Goal: Transaction & Acquisition: Purchase product/service

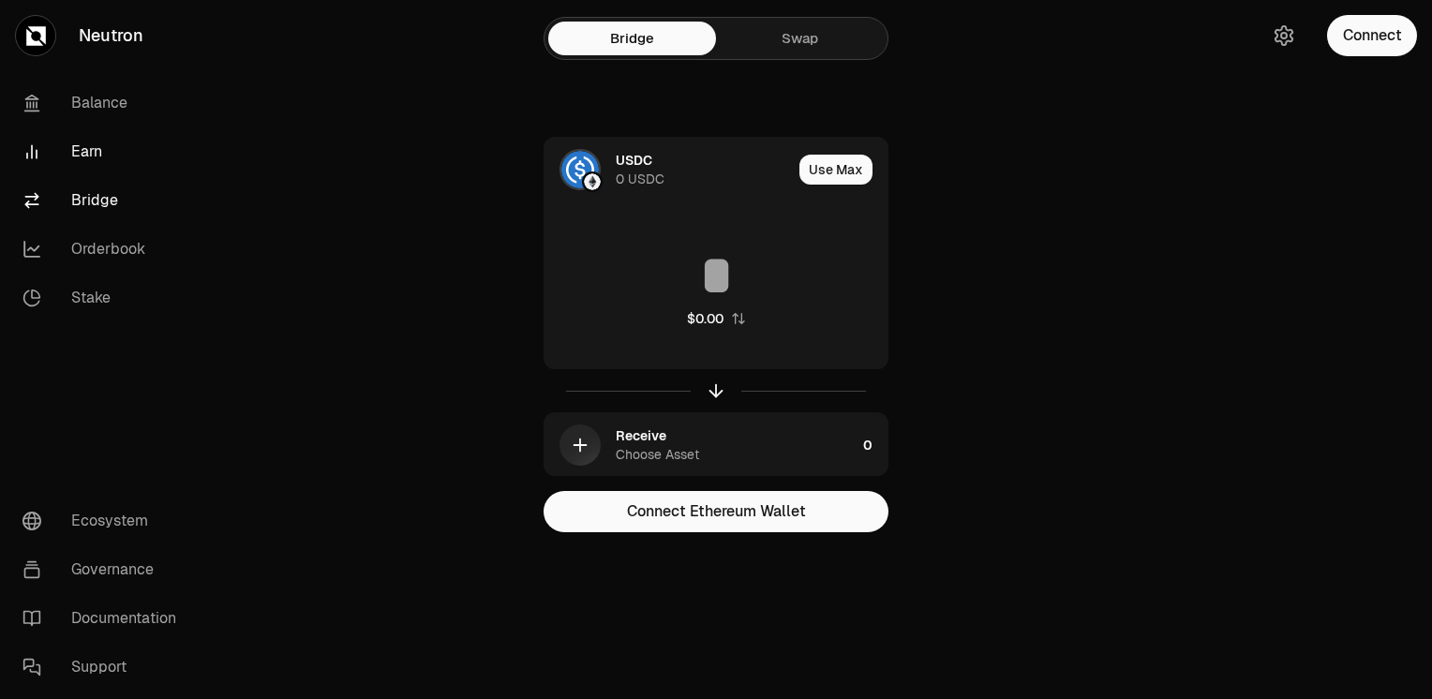
click at [73, 149] on link "Earn" at bounding box center [104, 151] width 195 height 49
click at [89, 149] on link "Earn" at bounding box center [104, 151] width 195 height 49
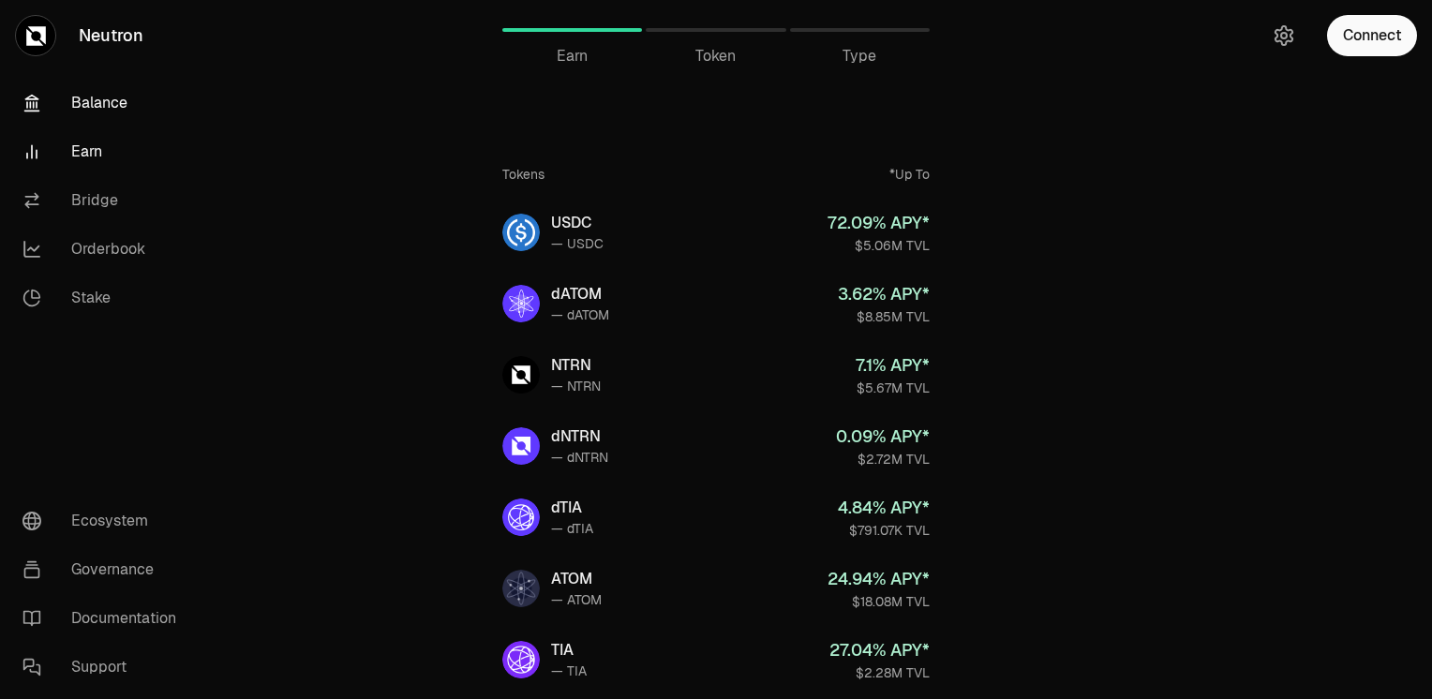
click at [116, 99] on link "Balance" at bounding box center [104, 103] width 195 height 49
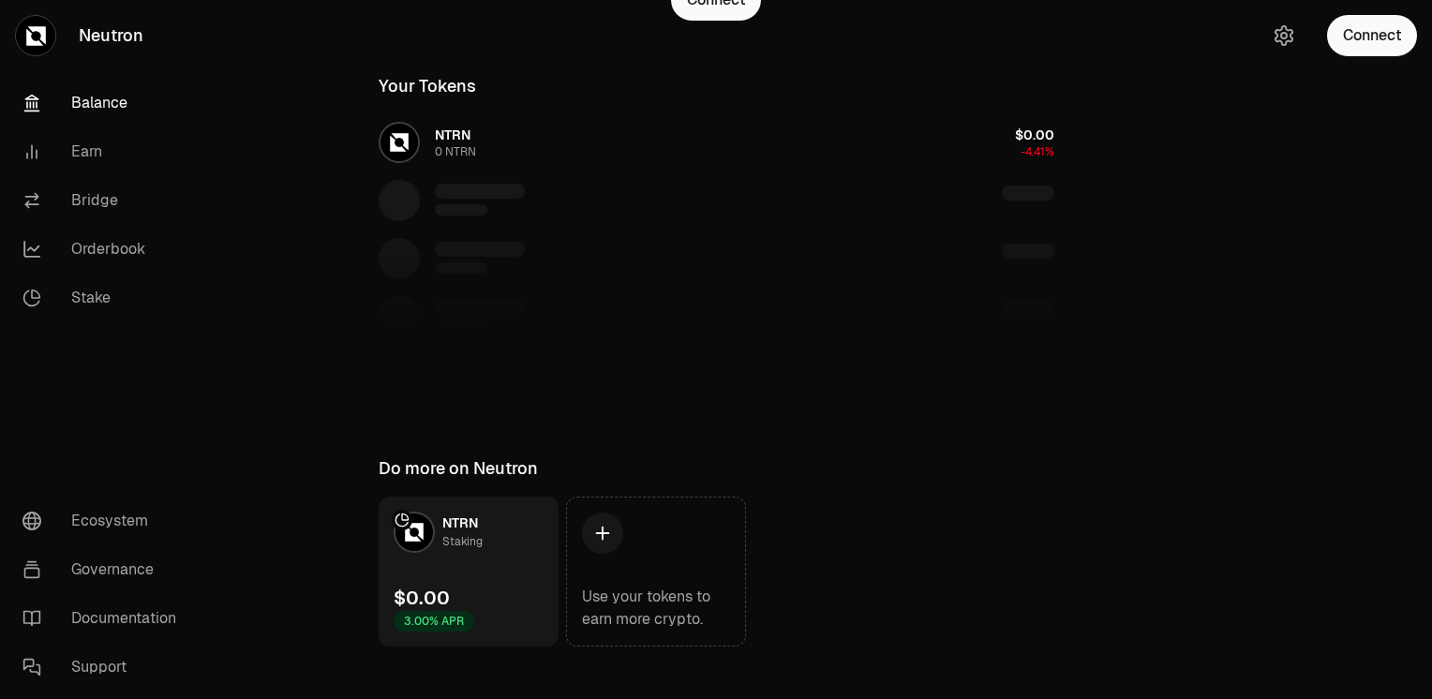
scroll to position [320, 0]
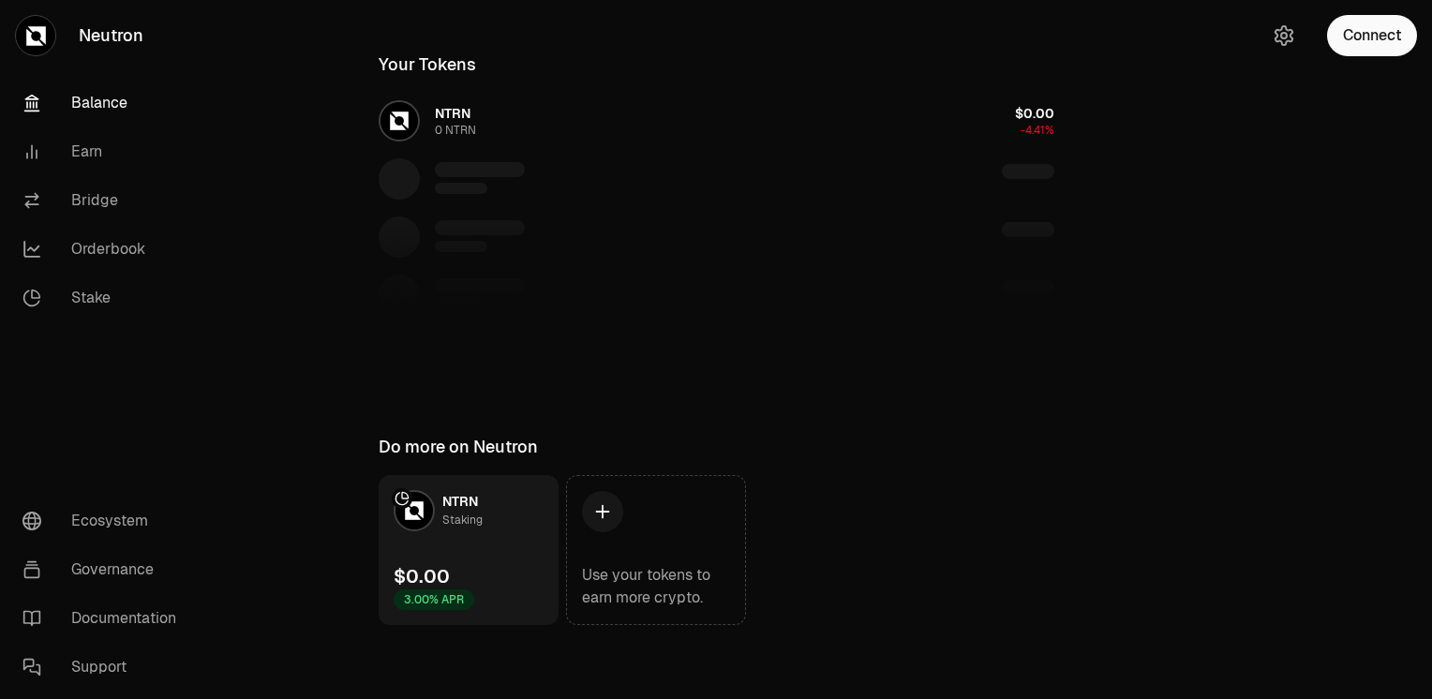
click at [492, 560] on link "NTRN Staking $0.00 3.00% APR" at bounding box center [469, 550] width 180 height 150
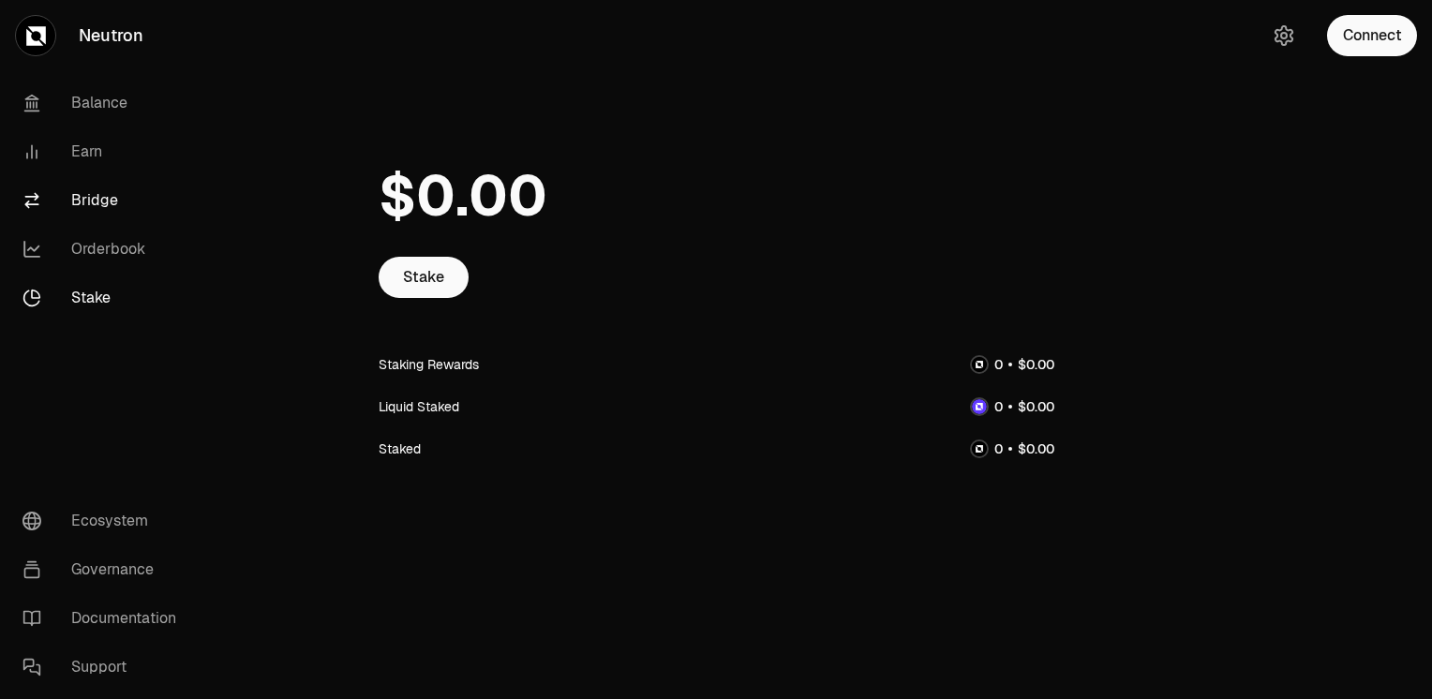
click at [102, 201] on link "Bridge" at bounding box center [104, 200] width 195 height 49
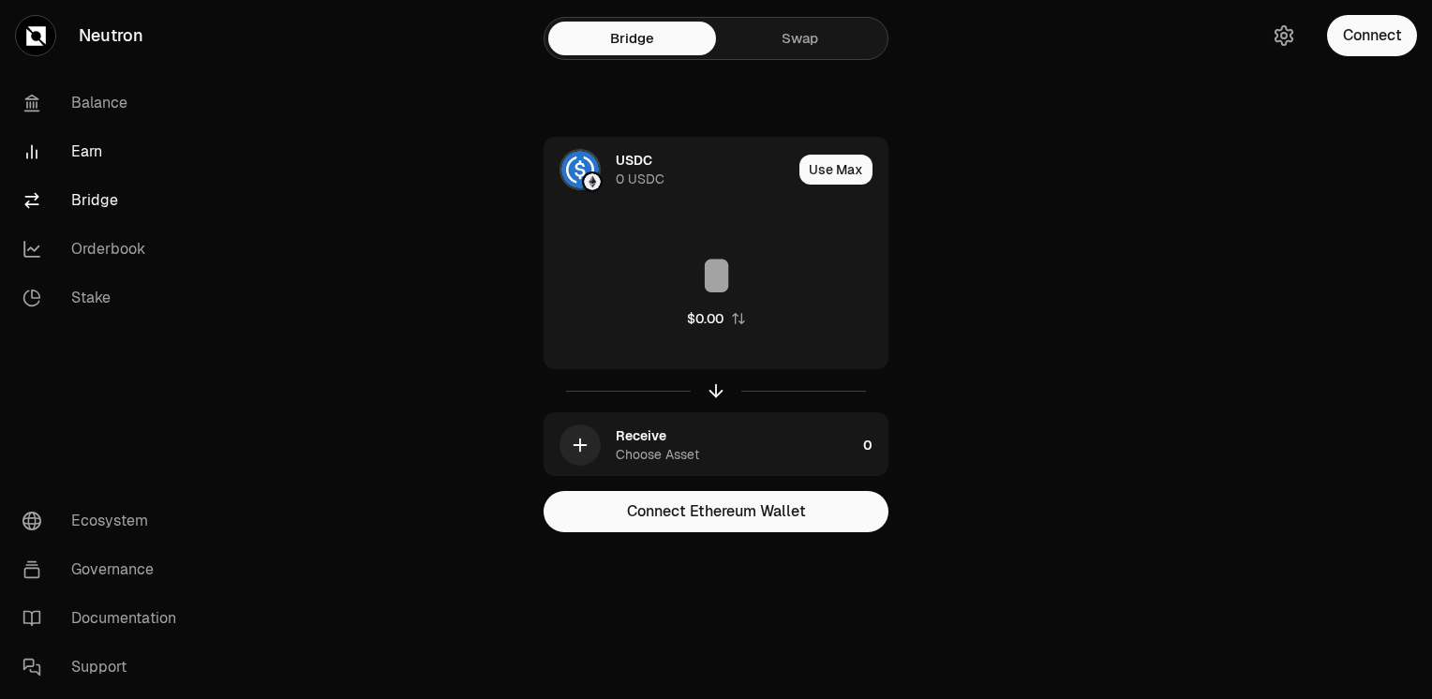
click at [87, 155] on link "Earn" at bounding box center [104, 151] width 195 height 49
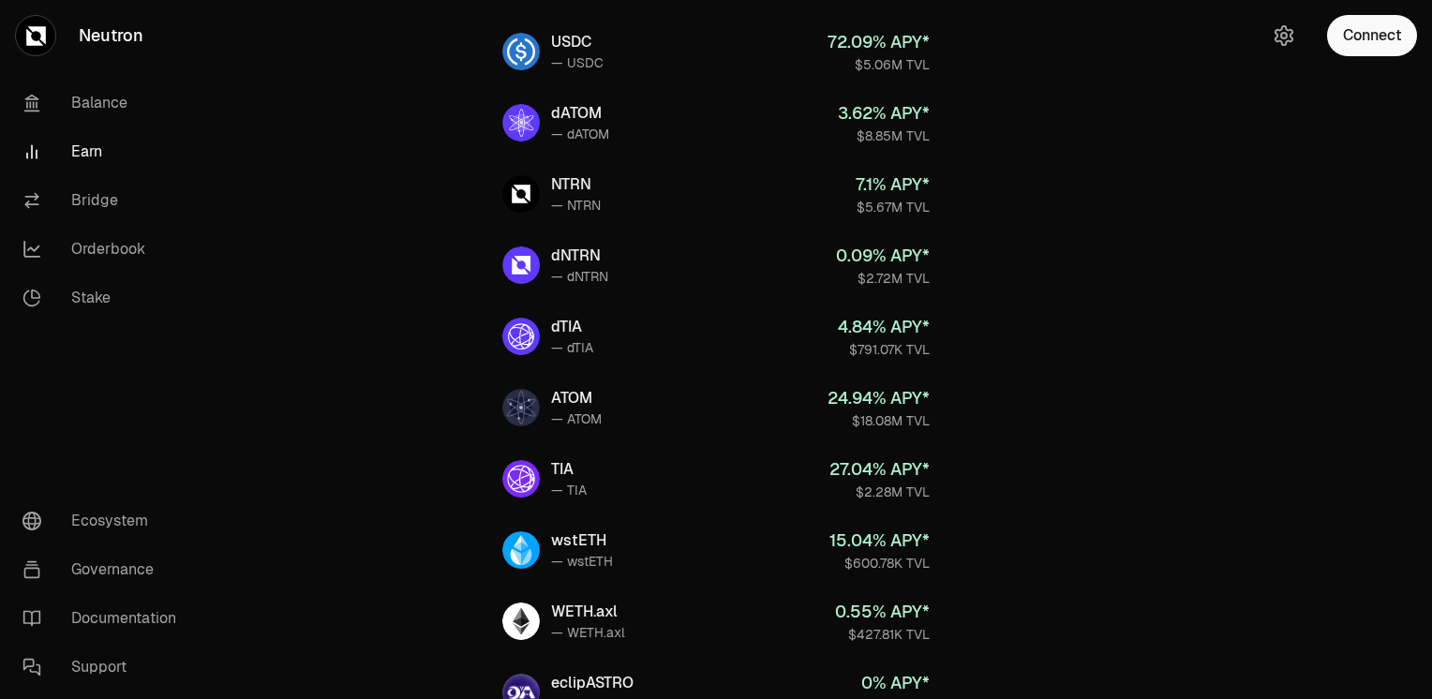
scroll to position [31, 0]
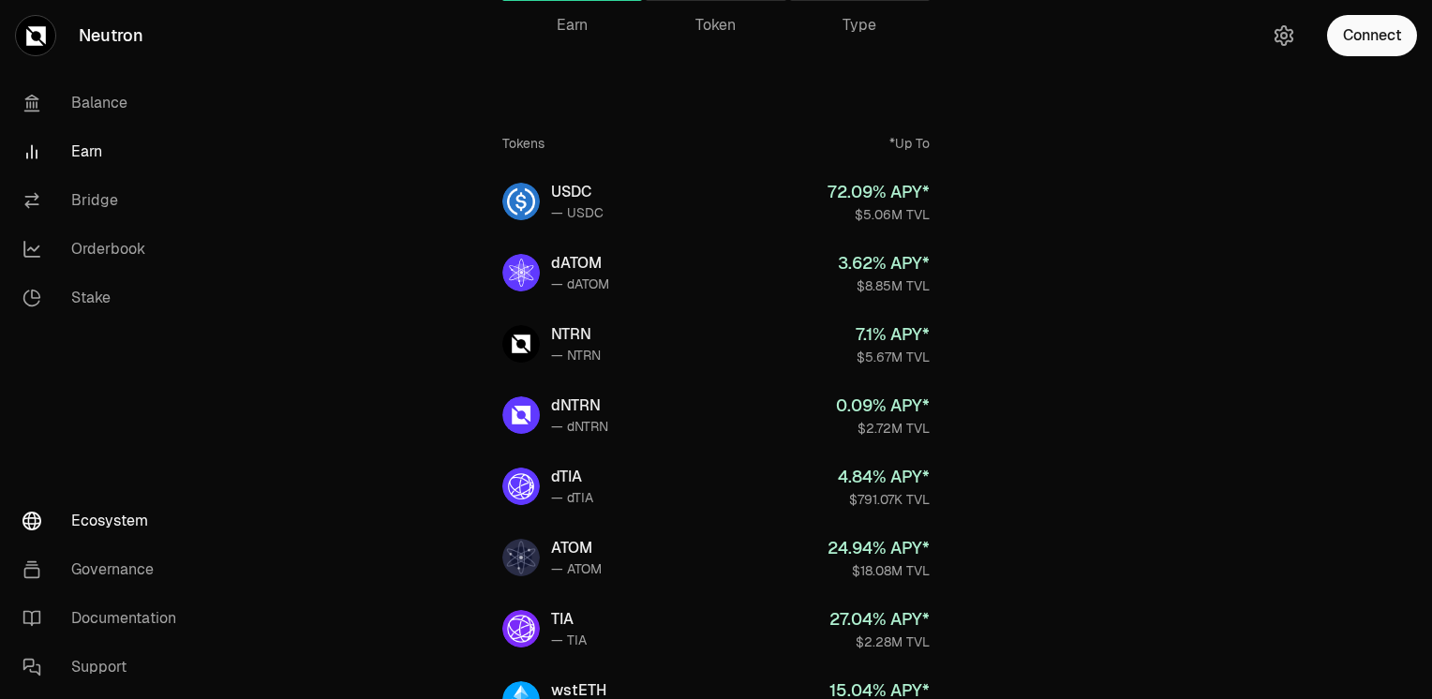
click at [126, 518] on link "Ecosystem" at bounding box center [104, 521] width 195 height 49
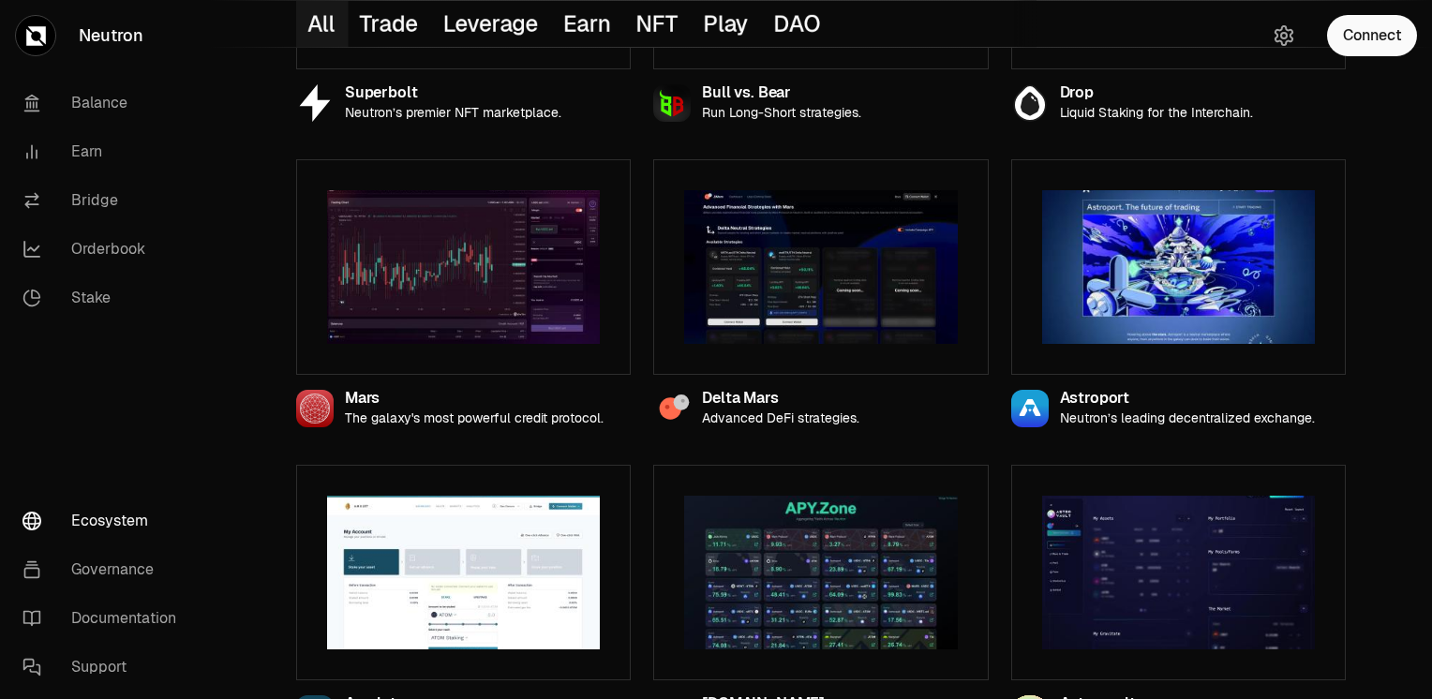
scroll to position [469, 0]
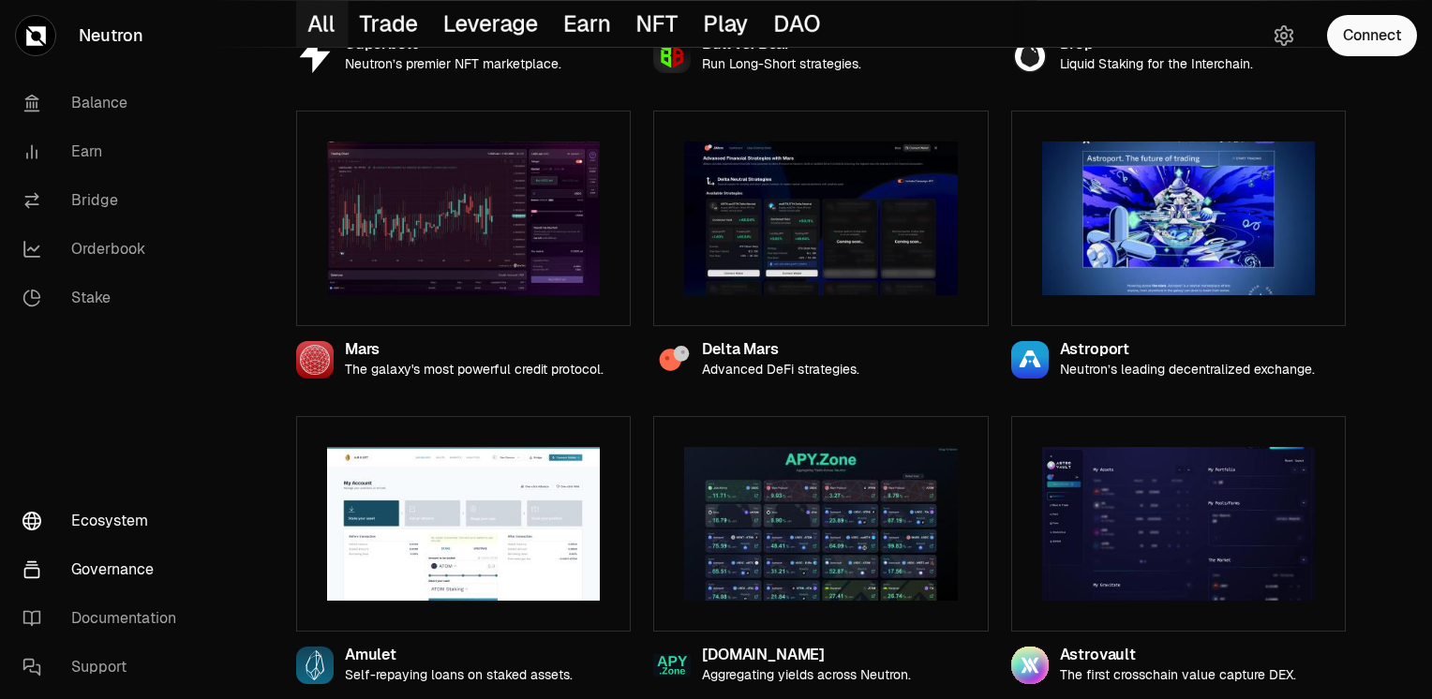
click at [121, 568] on link "Governance" at bounding box center [104, 570] width 195 height 49
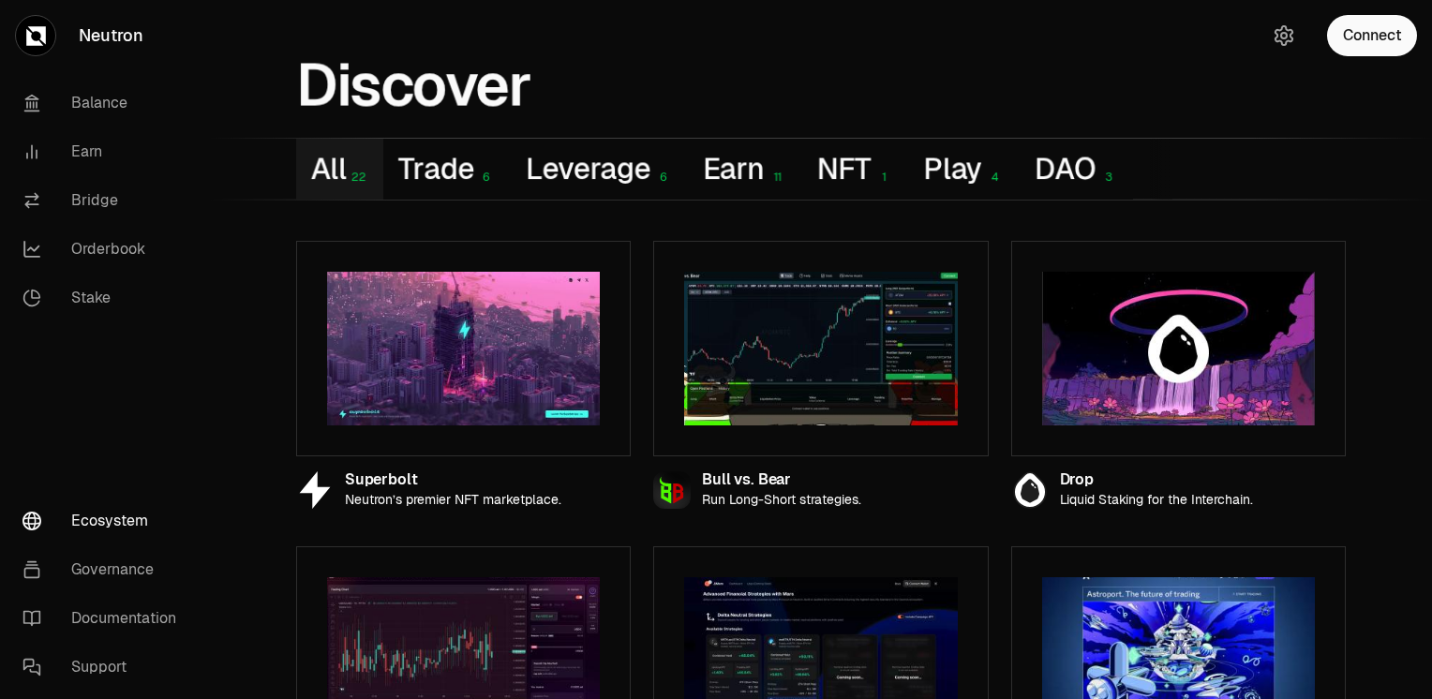
scroll to position [0, 0]
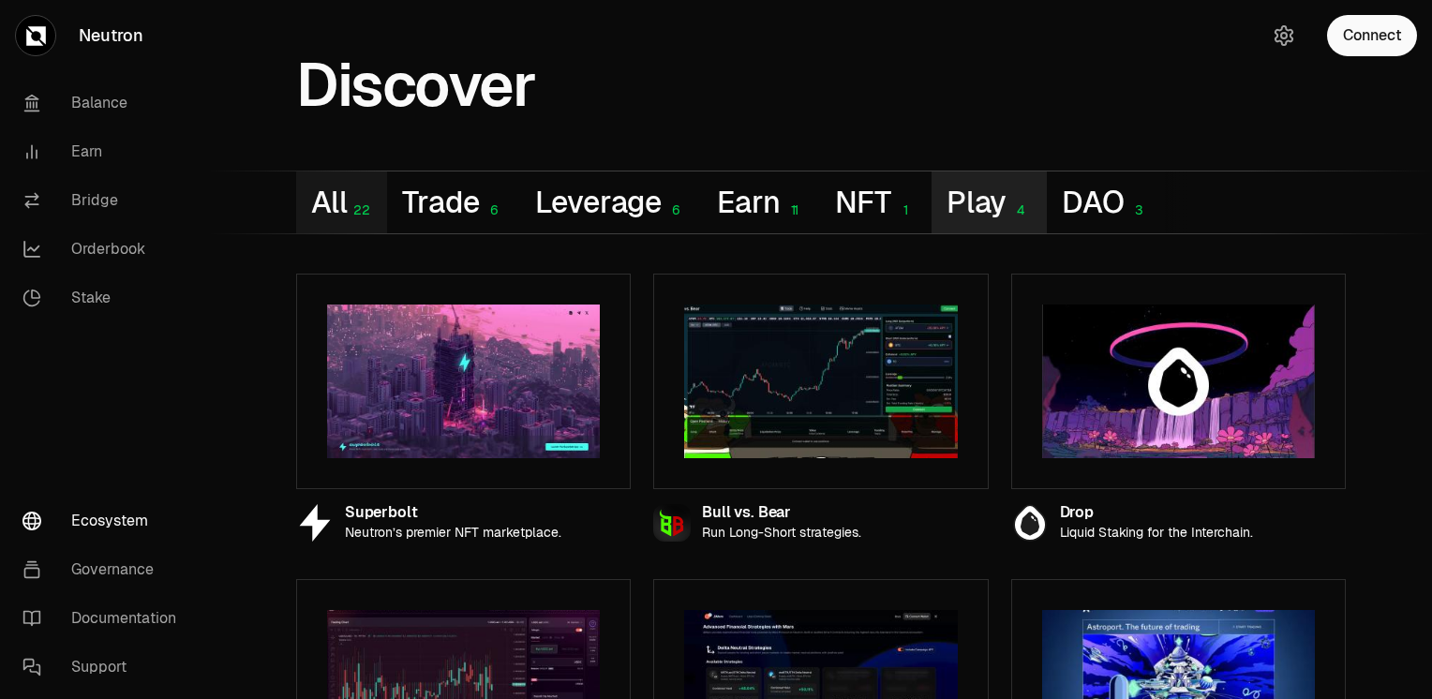
click at [986, 216] on button "Play 4" at bounding box center [989, 203] width 115 height 62
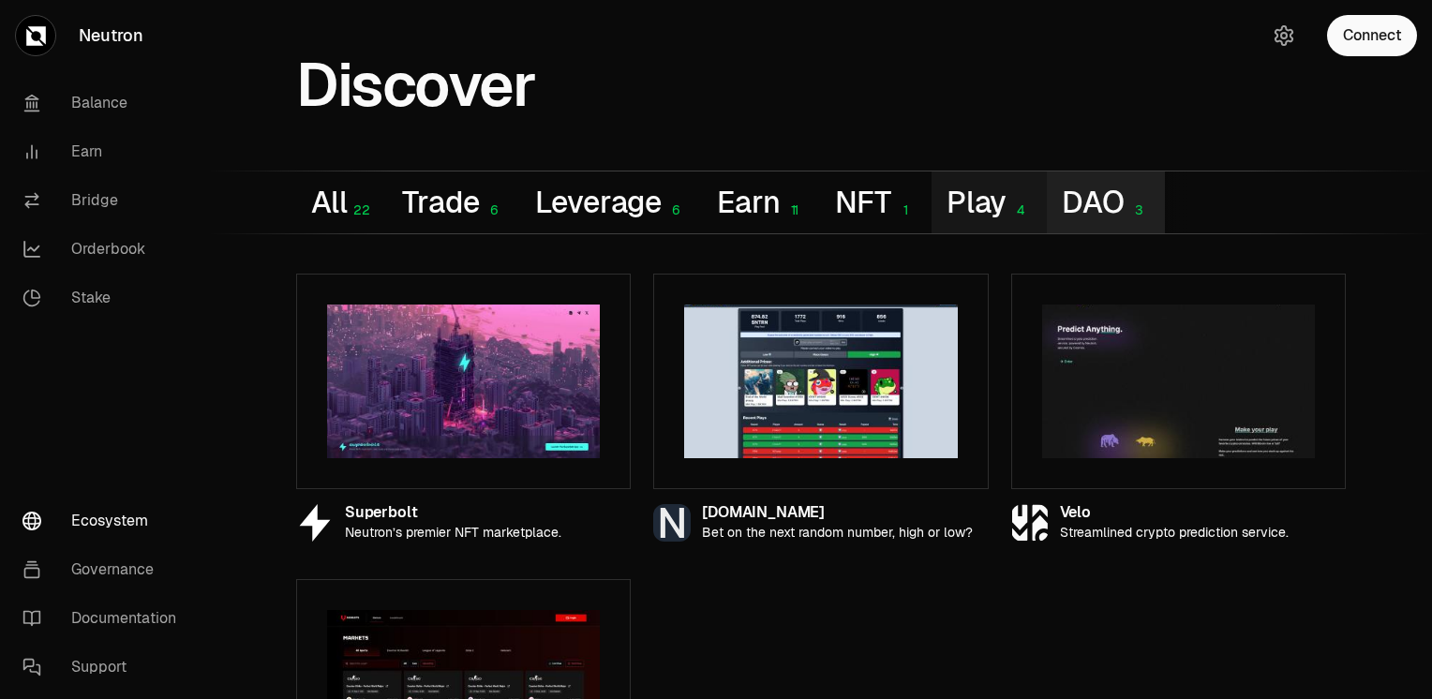
click at [1101, 207] on button "DAO 3" at bounding box center [1105, 203] width 117 height 62
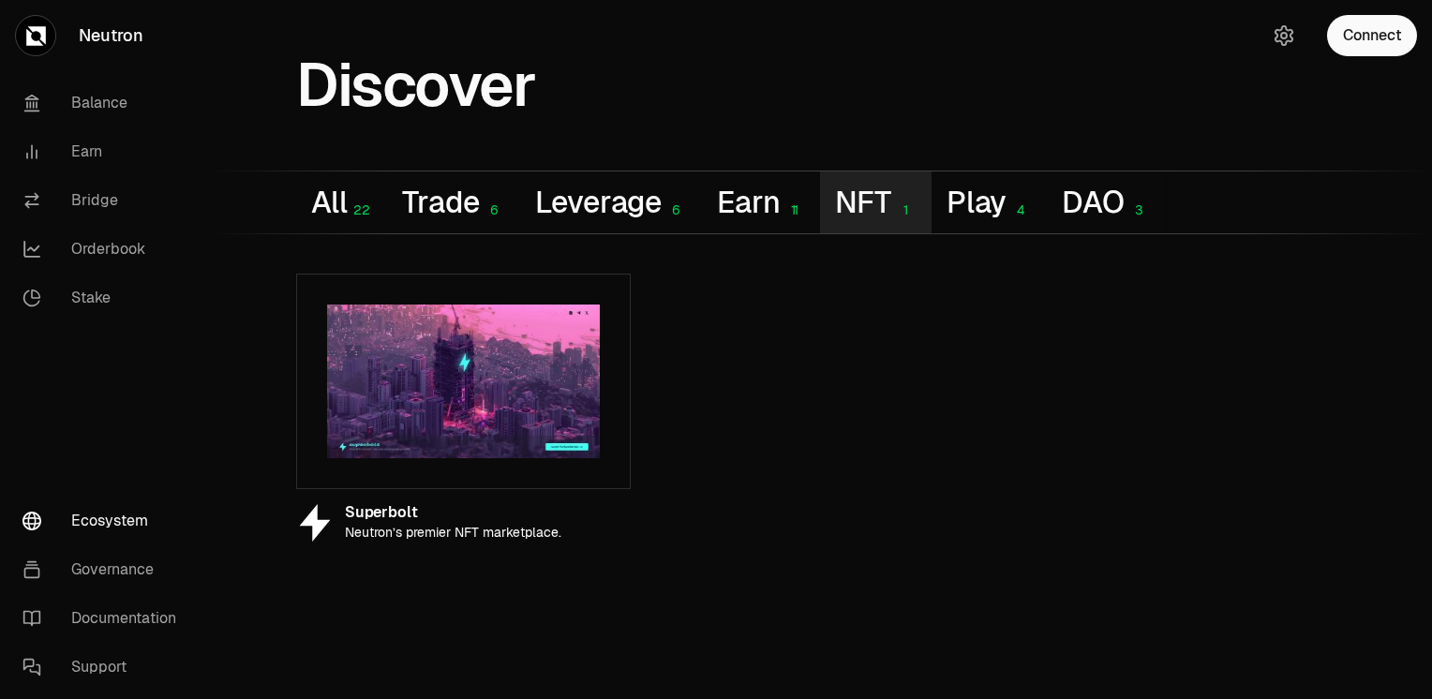
click at [864, 201] on button "NFT 1" at bounding box center [875, 203] width 111 height 62
click at [757, 200] on button "Earn 11" at bounding box center [761, 203] width 118 height 62
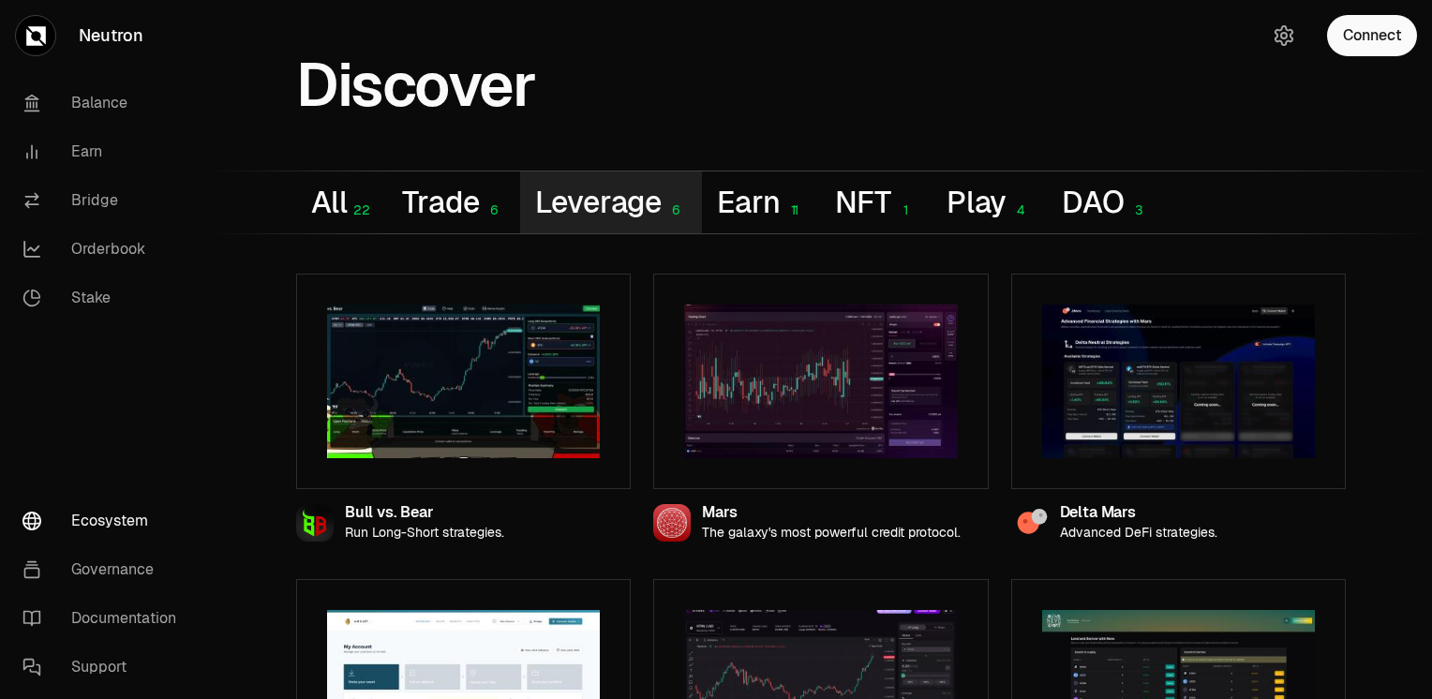
click at [617, 204] on button "Leverage 6" at bounding box center [611, 203] width 183 height 62
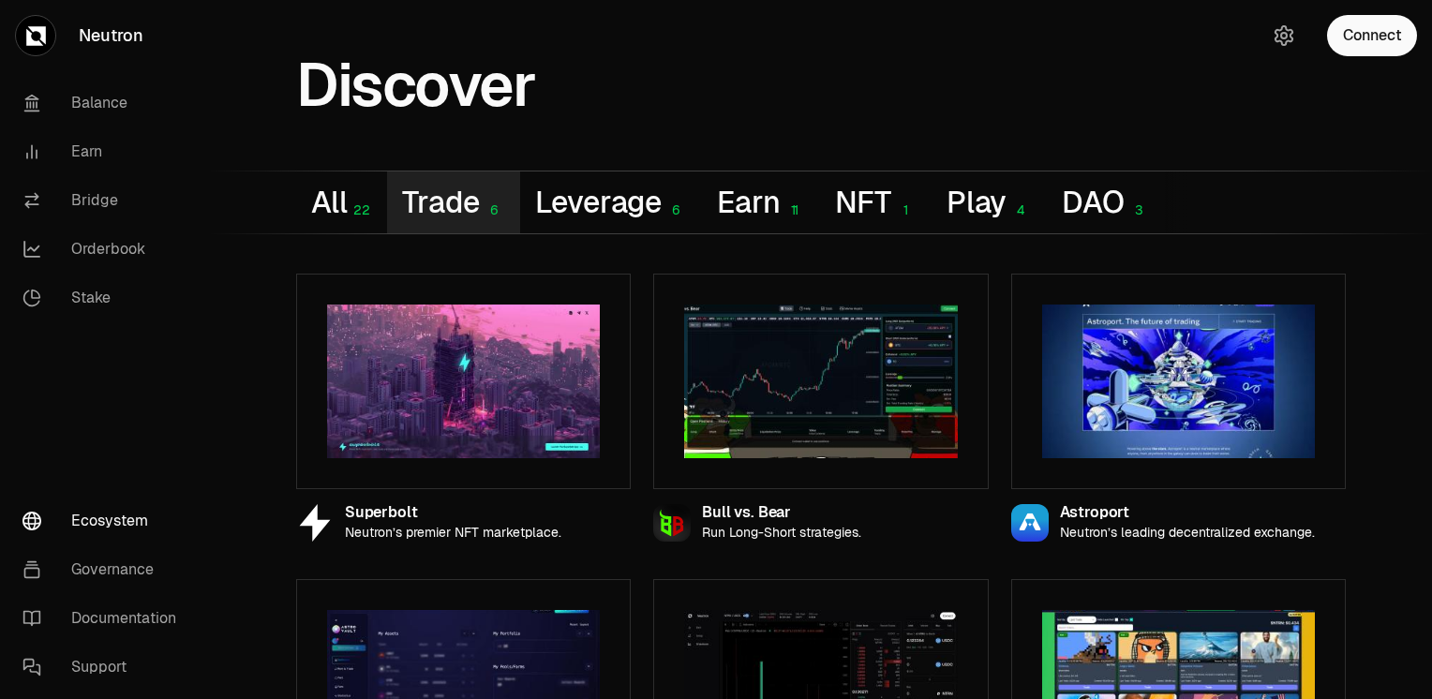
click at [445, 205] on button "Trade 6" at bounding box center [453, 203] width 132 height 62
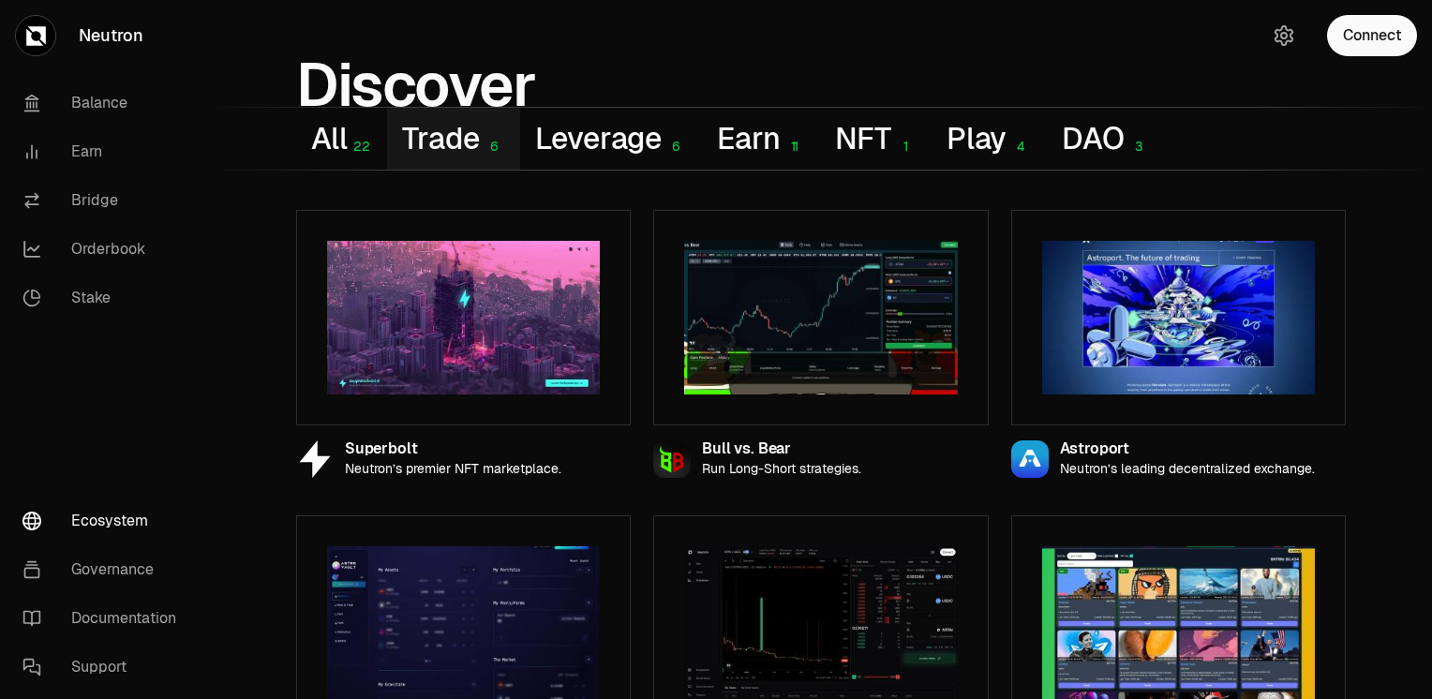
scroll to position [161, 0]
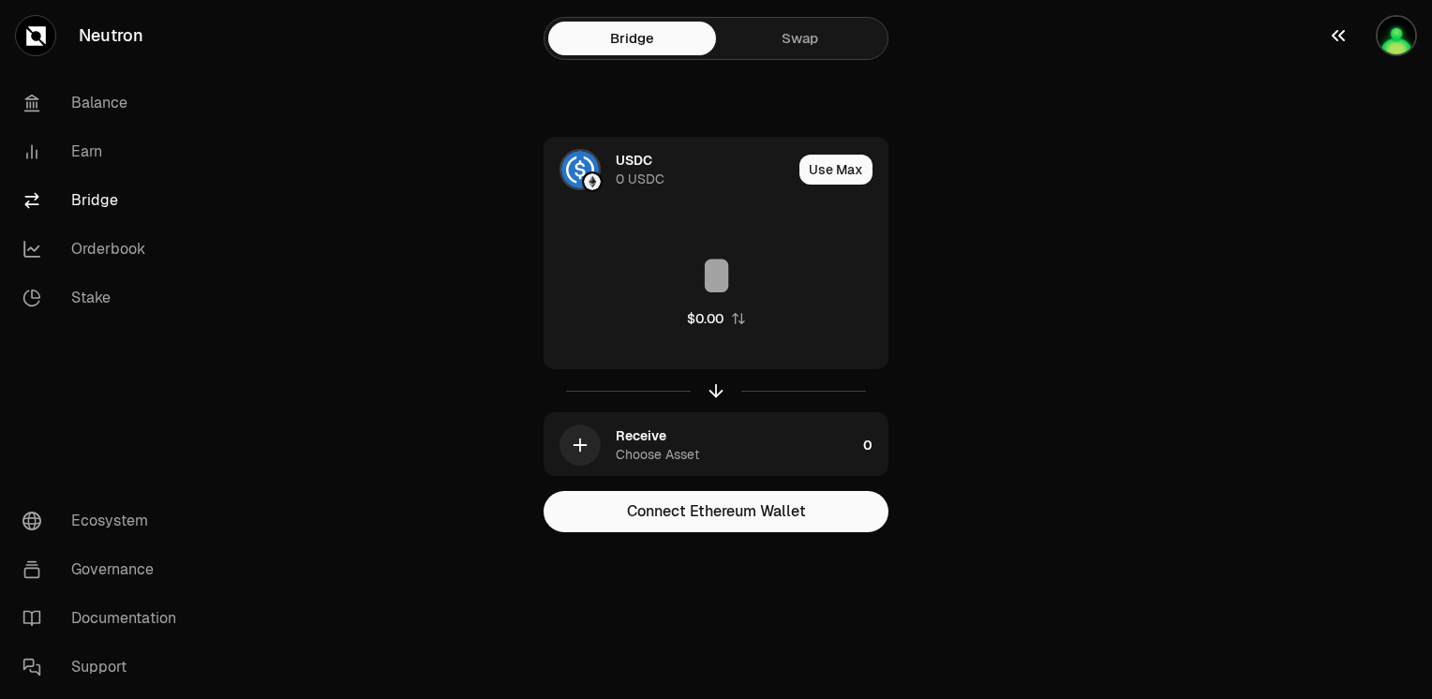
click at [1401, 43] on img "button" at bounding box center [1396, 35] width 41 height 41
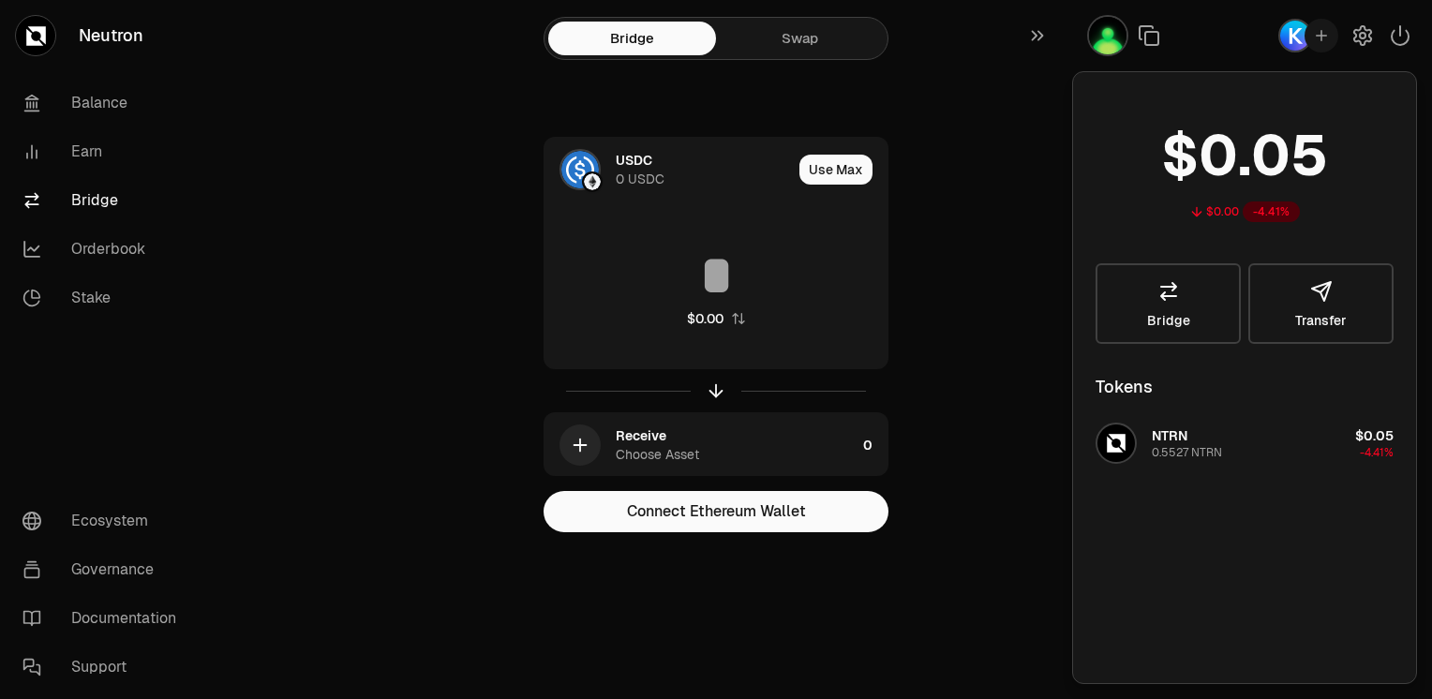
click at [1295, 32] on img "button" at bounding box center [1296, 36] width 34 height 34
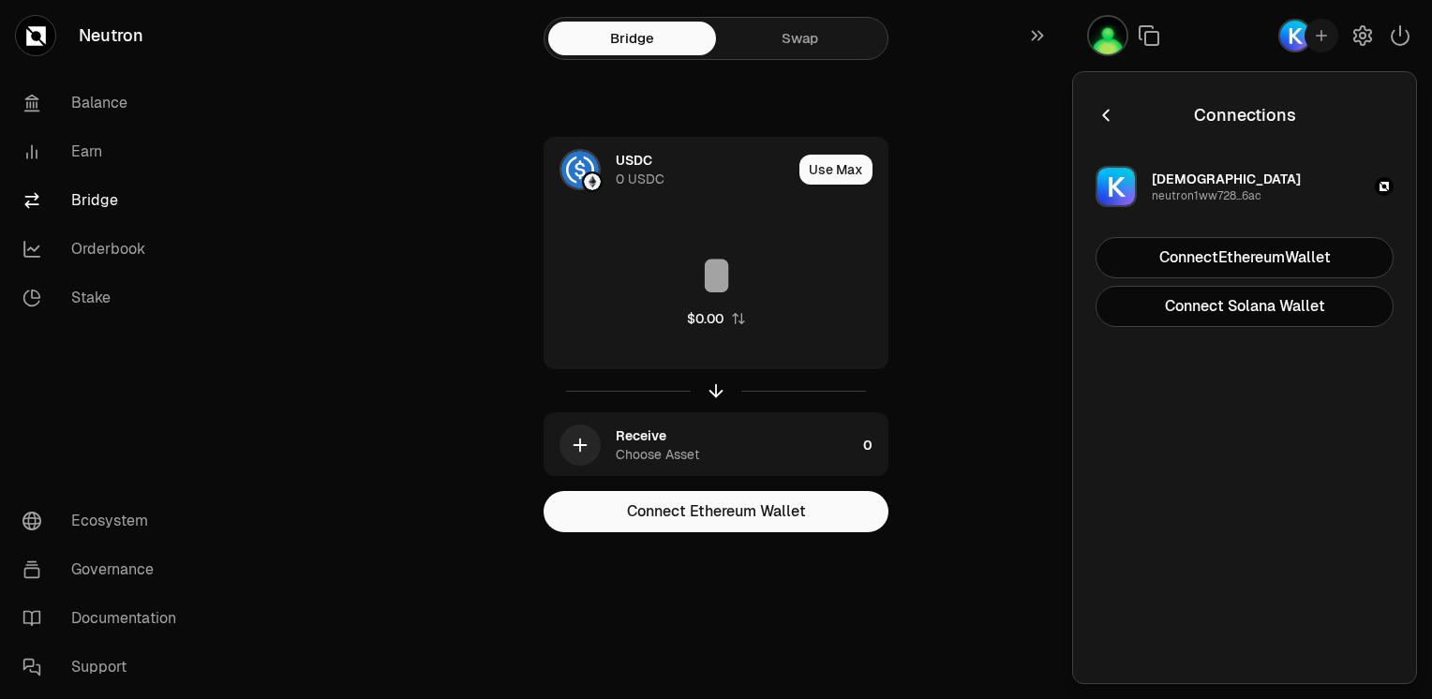
click at [1101, 116] on icon "button" at bounding box center [1106, 115] width 21 height 21
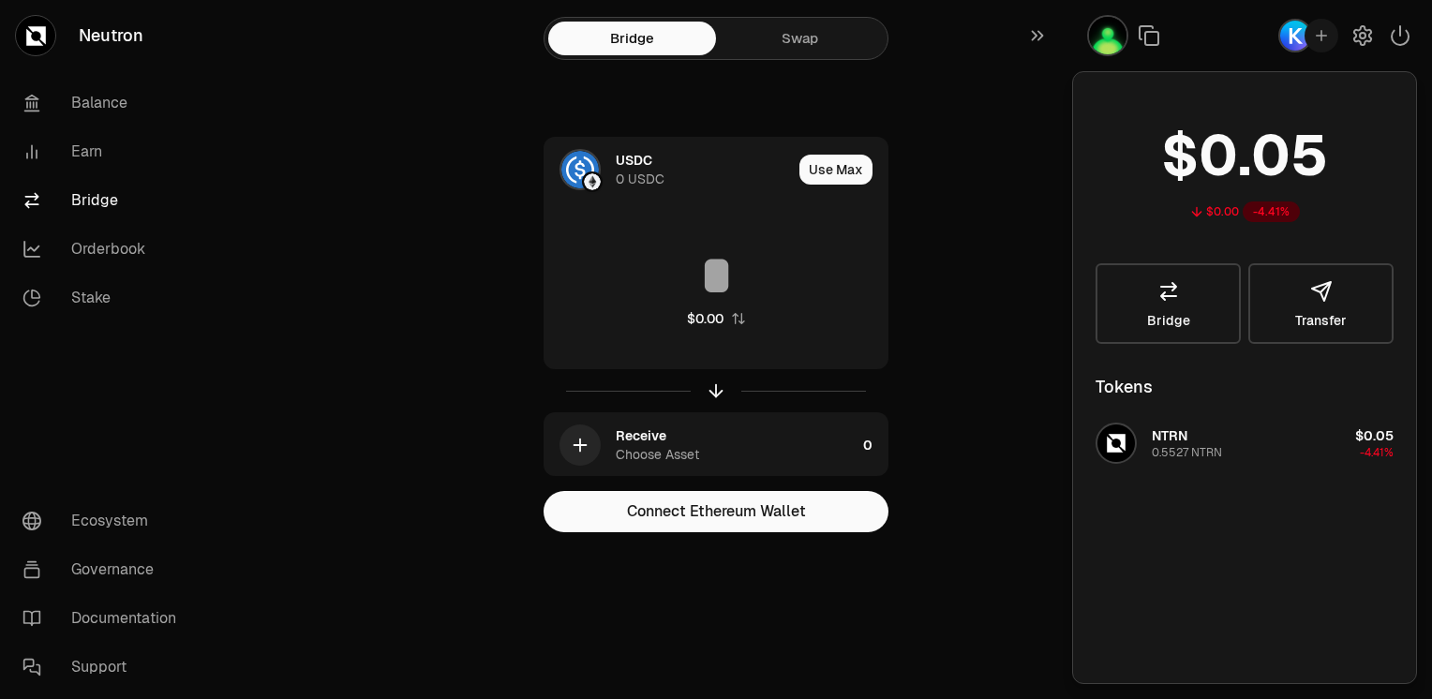
click at [1045, 268] on div "Bridge Swap USDC 0 USDC Use Max $0.00 Receive Choose Asset 0 Connect Ethereum W…" at bounding box center [716, 303] width 675 height 607
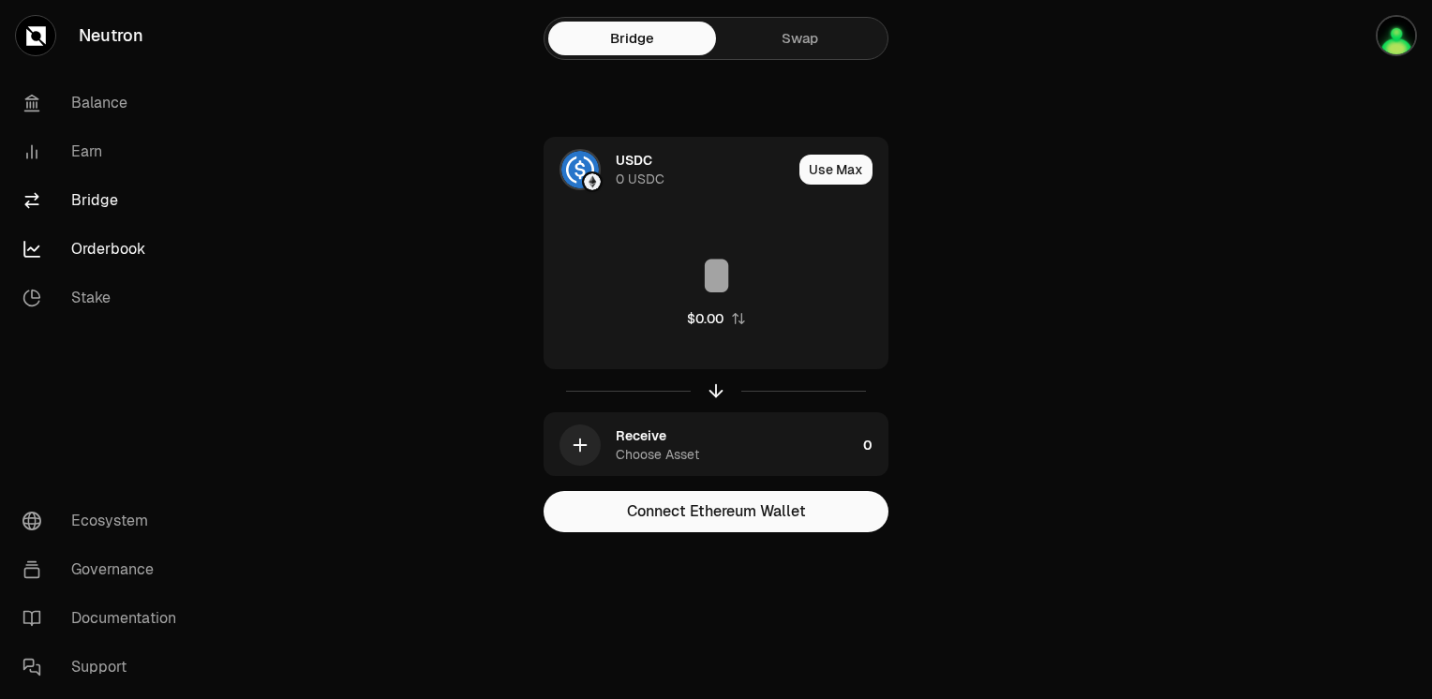
click at [107, 254] on link "Orderbook" at bounding box center [104, 249] width 195 height 49
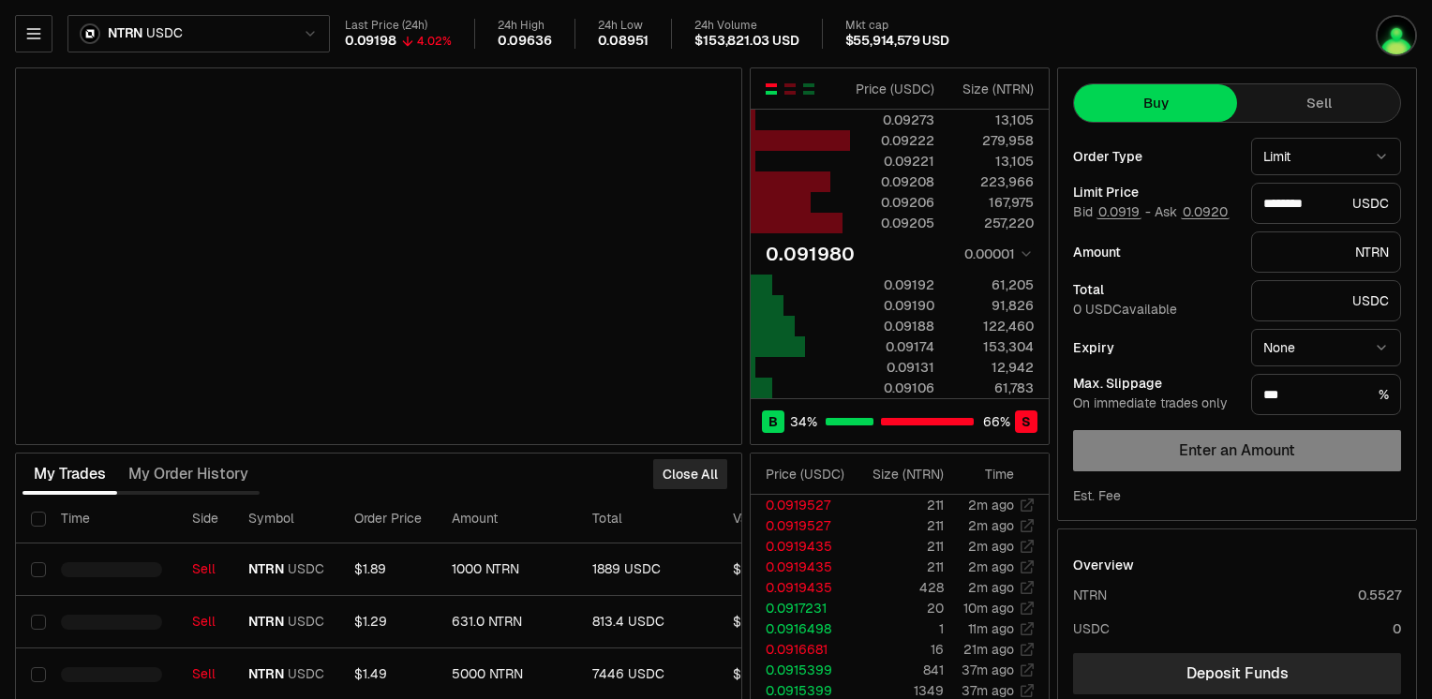
scroll to position [94, 0]
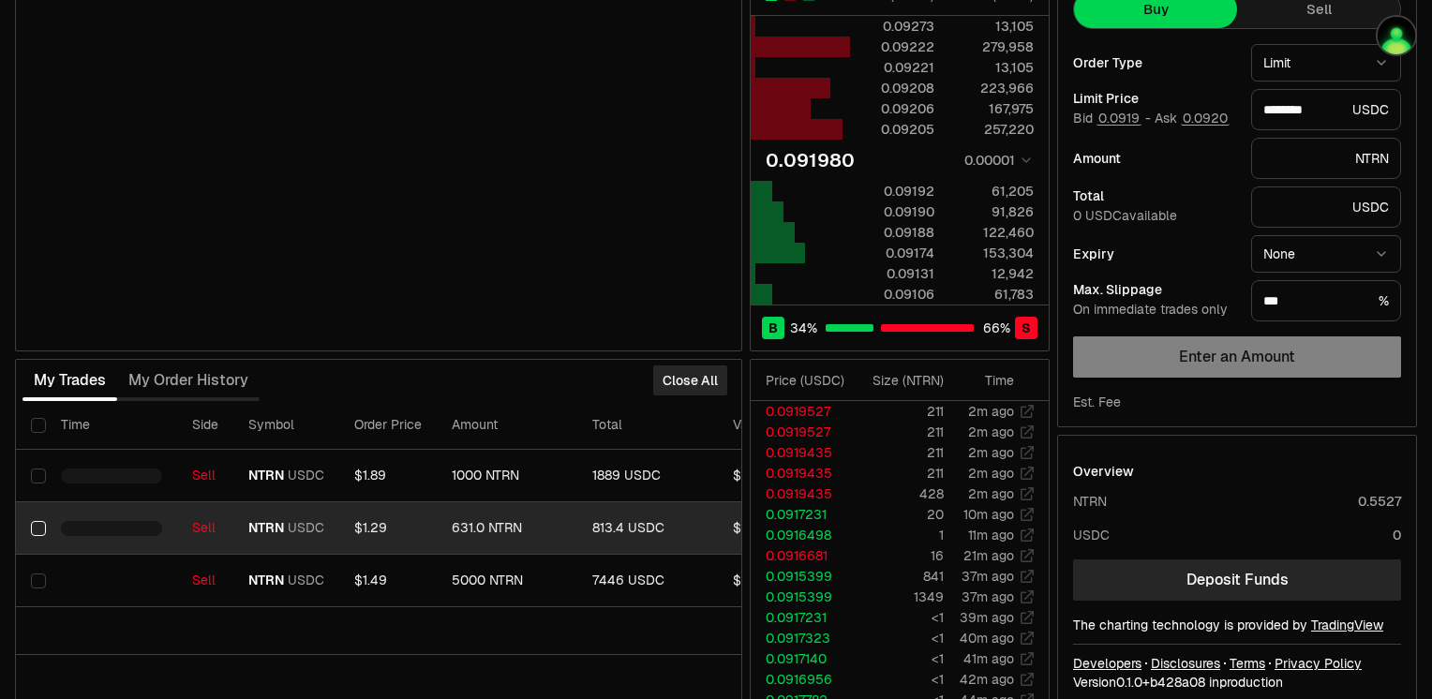
click at [38, 525] on button "Select row" at bounding box center [38, 528] width 15 height 15
click at [679, 373] on button "Close Selected (1)" at bounding box center [662, 381] width 129 height 30
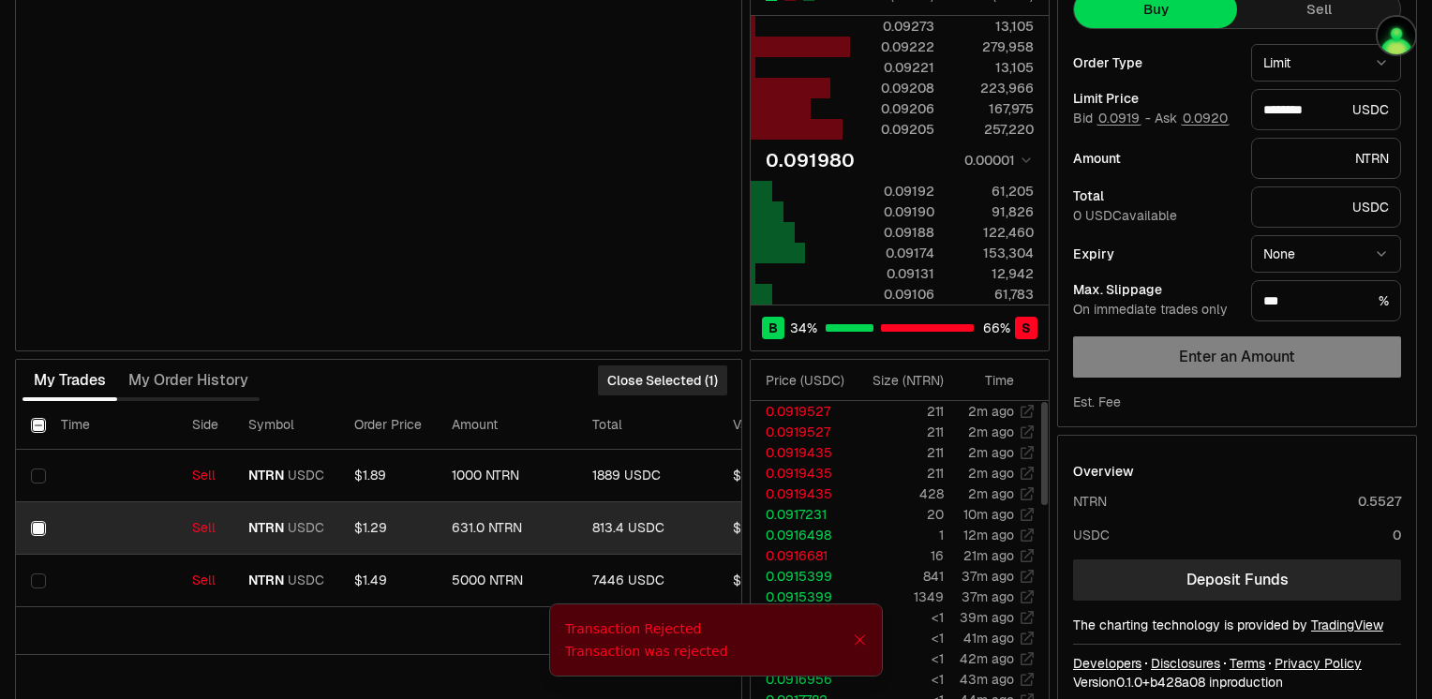
click at [859, 647] on div "Notifications alt+T" at bounding box center [860, 640] width 14 height 41
click at [863, 637] on icon "Close" at bounding box center [860, 641] width 10 height 10
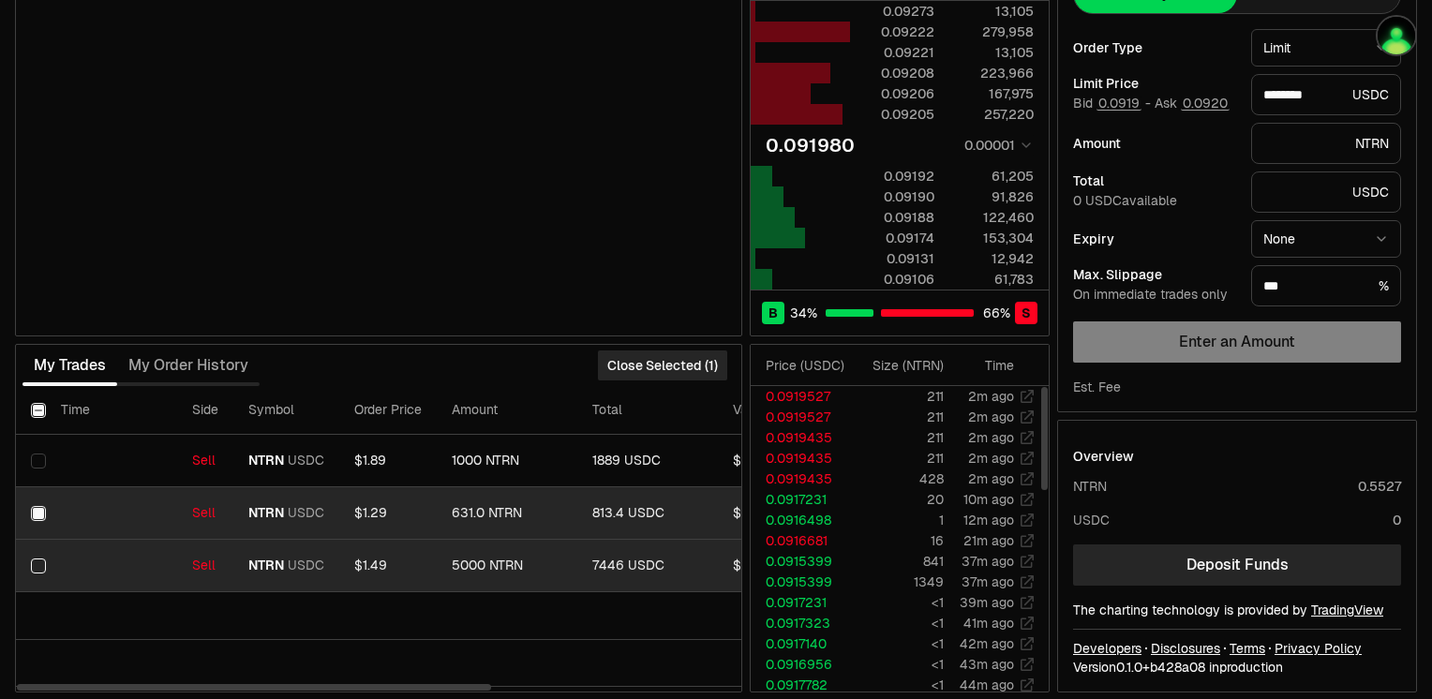
scroll to position [115, 0]
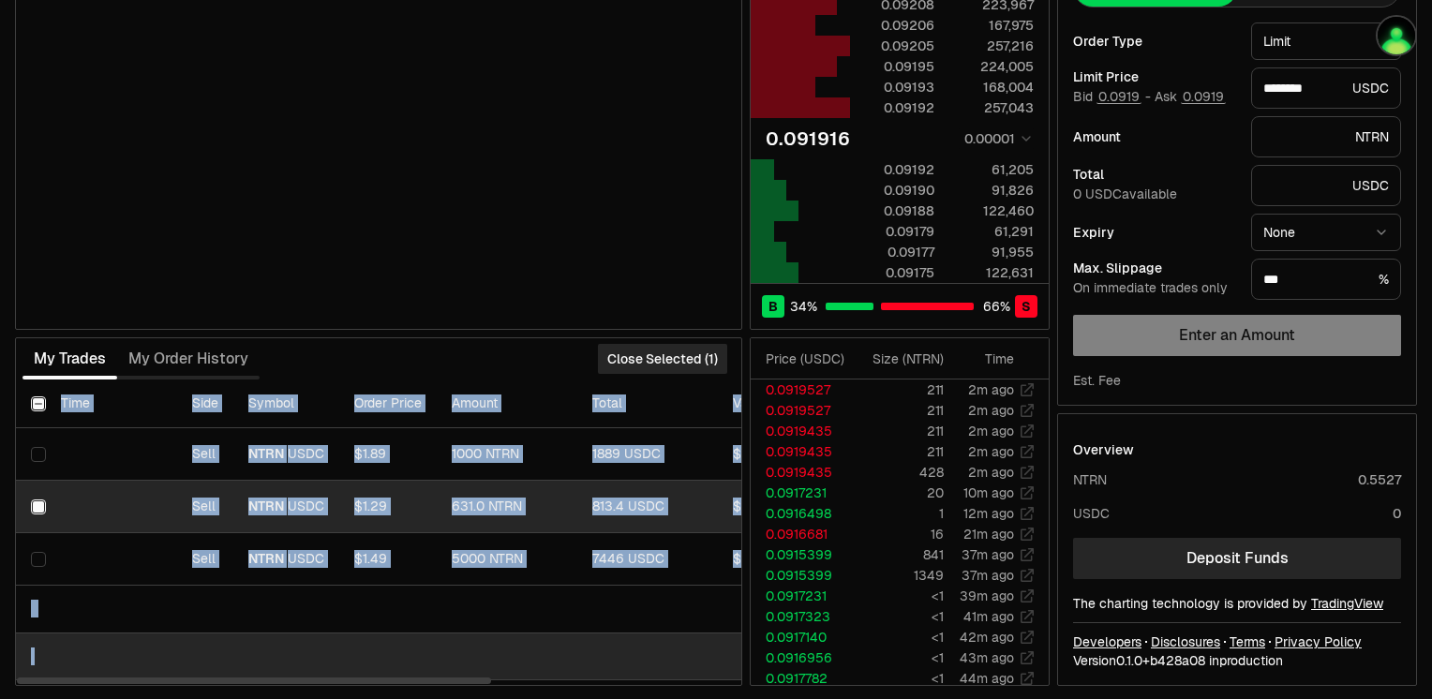
drag, startPoint x: 476, startPoint y: 684, endPoint x: 631, endPoint y: 661, distance: 156.4
click at [631, 661] on div "My Trades My Order History Close Selected (1) Time Side Symbol Order Price Amou…" at bounding box center [378, 511] width 727 height 349
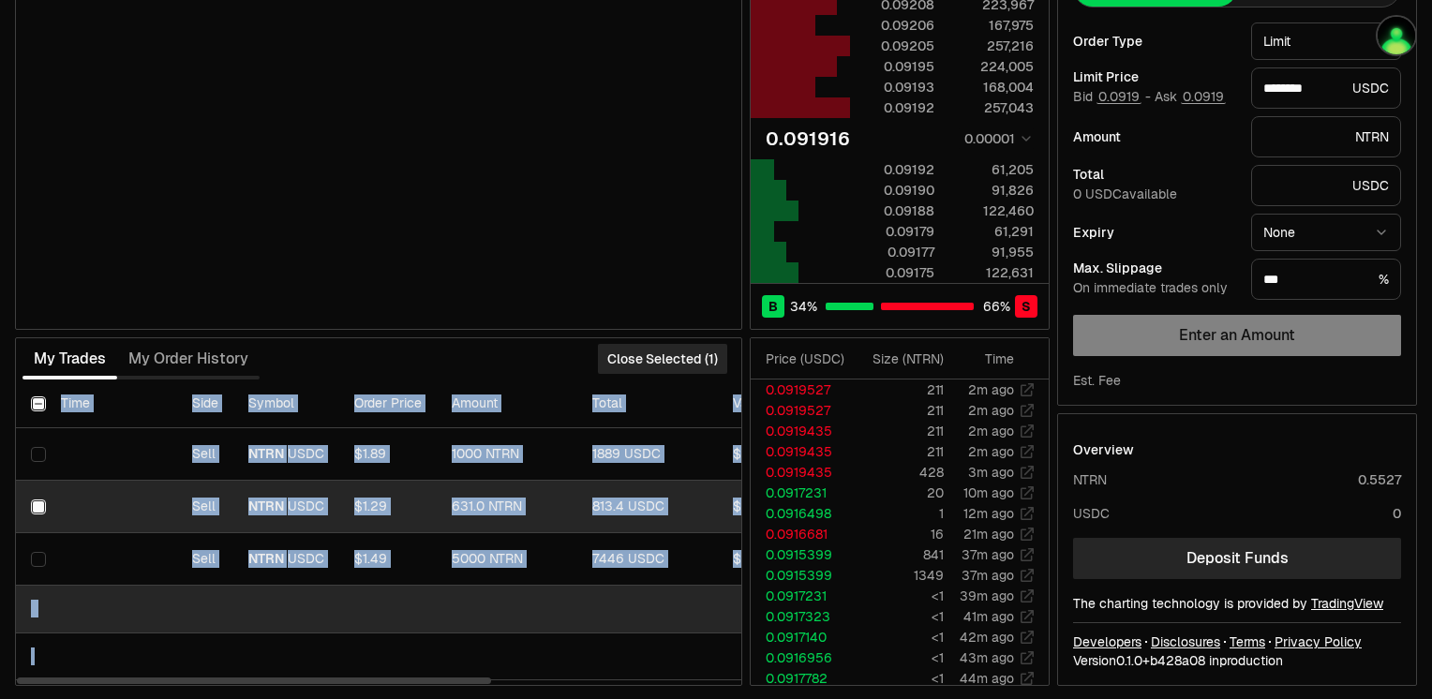
drag, startPoint x: 631, startPoint y: 661, endPoint x: 536, endPoint y: 612, distance: 106.5
click at [536, 612] on td at bounding box center [572, 610] width 1112 height 48
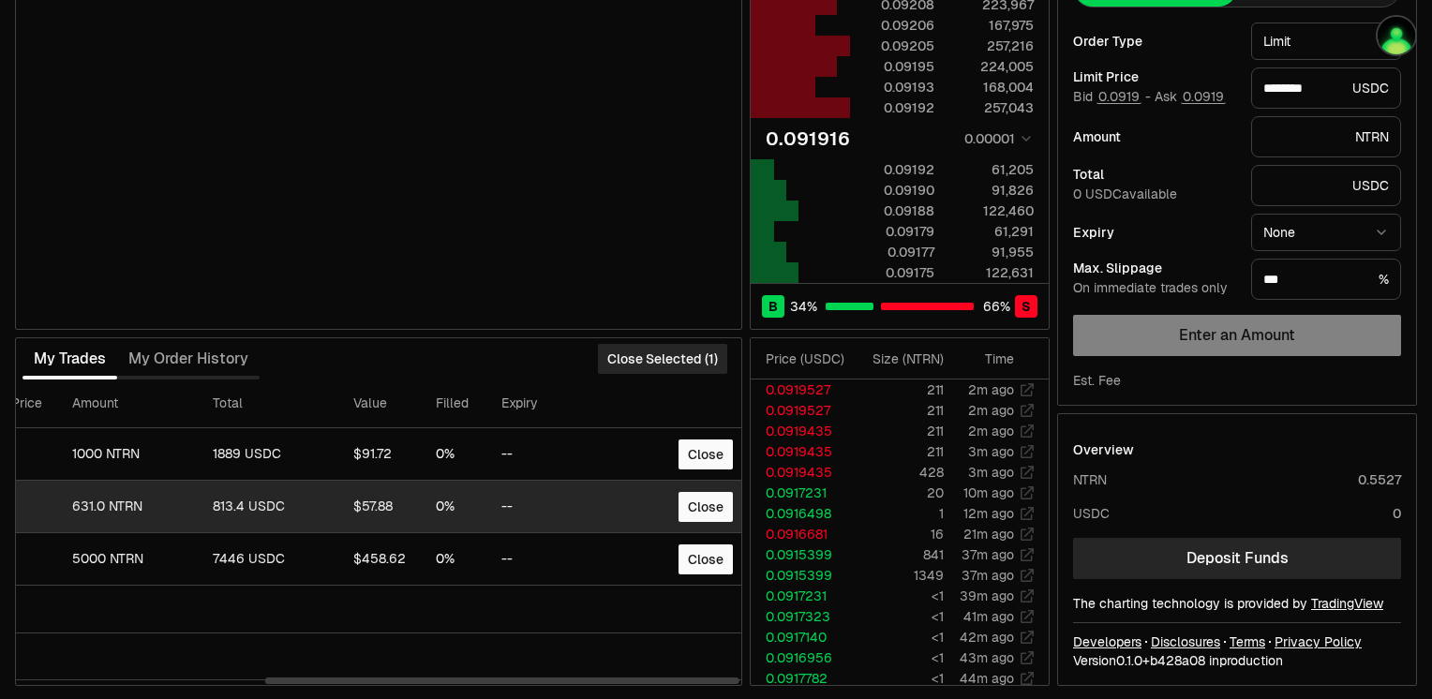
scroll to position [0, 382]
drag, startPoint x: 453, startPoint y: 681, endPoint x: 725, endPoint y: 662, distance: 272.5
click at [725, 678] on div at bounding box center [504, 681] width 474 height 7
click at [703, 497] on button "Close" at bounding box center [703, 507] width 54 height 30
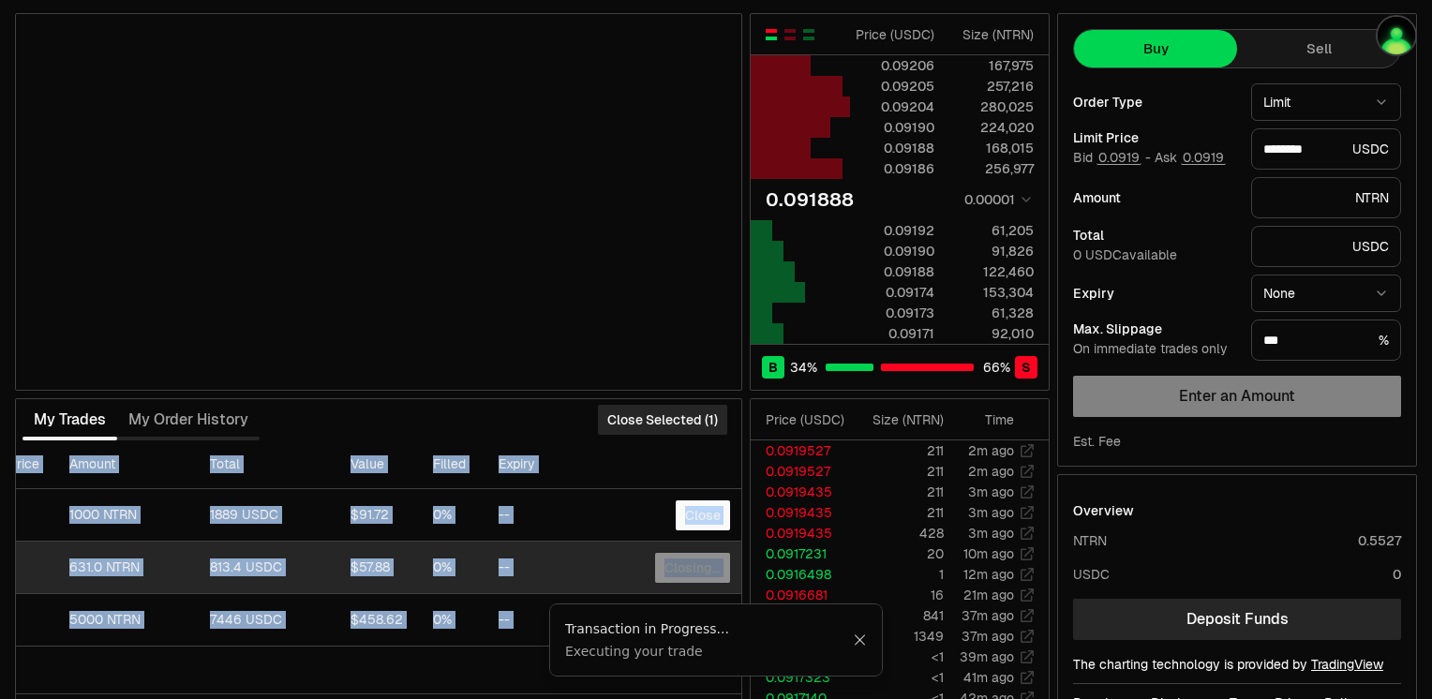
scroll to position [0, 0]
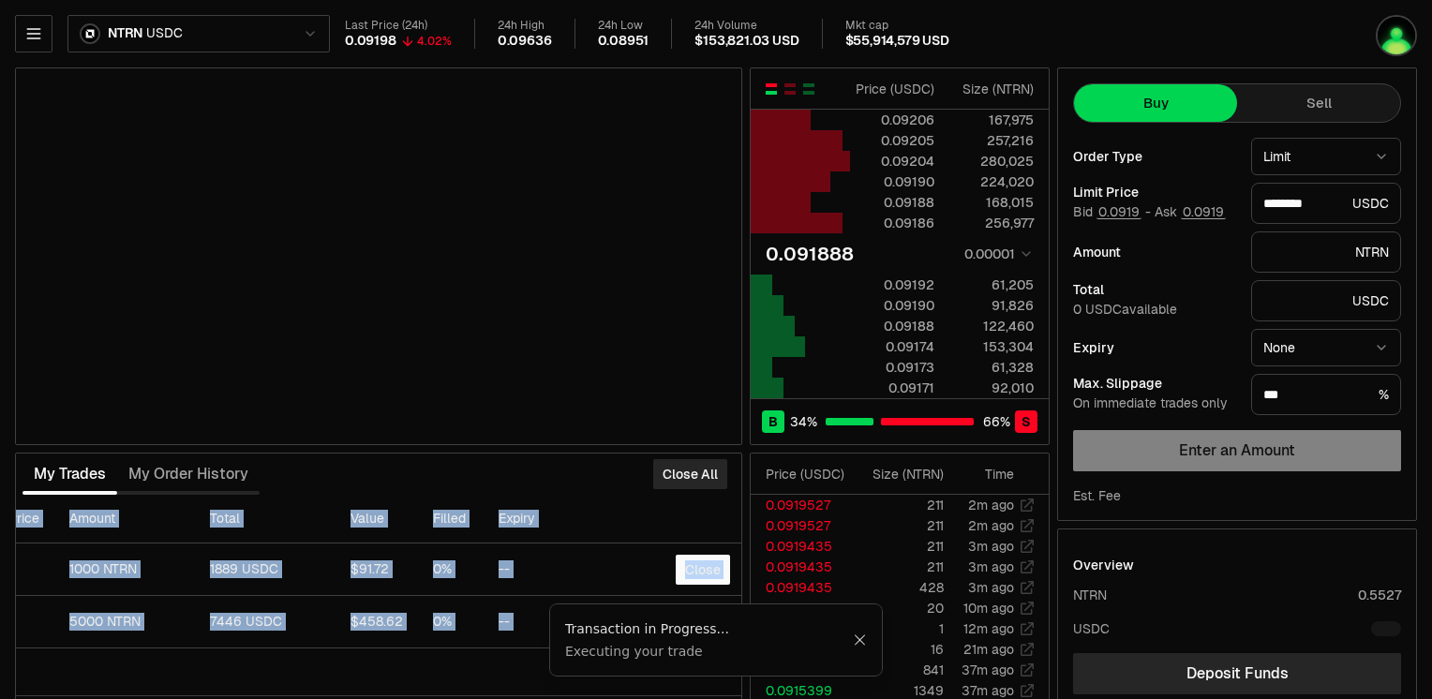
click at [1350, 100] on button "Sell" at bounding box center [1318, 102] width 163 height 37
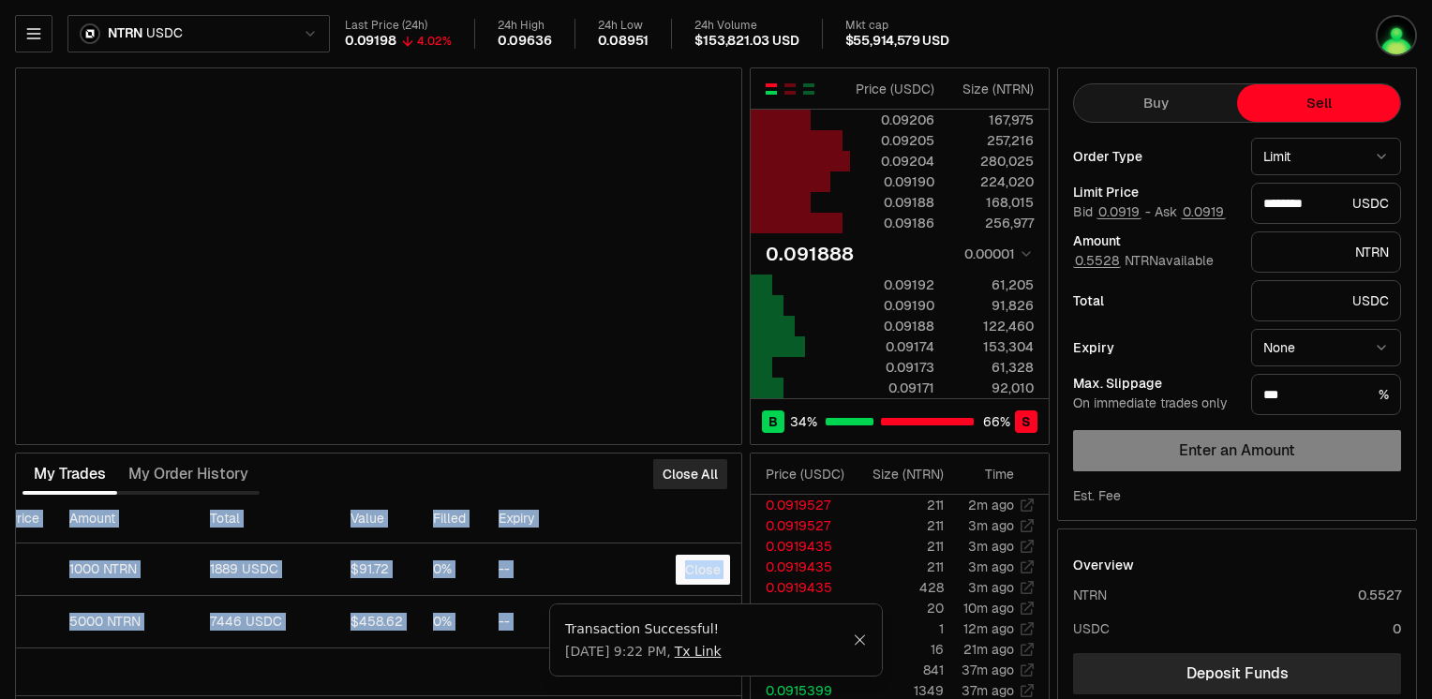
click at [1181, 118] on button "Buy" at bounding box center [1155, 102] width 163 height 37
click at [1356, 95] on button "Sell" at bounding box center [1318, 102] width 163 height 37
click at [1160, 112] on button "Buy" at bounding box center [1155, 102] width 163 height 37
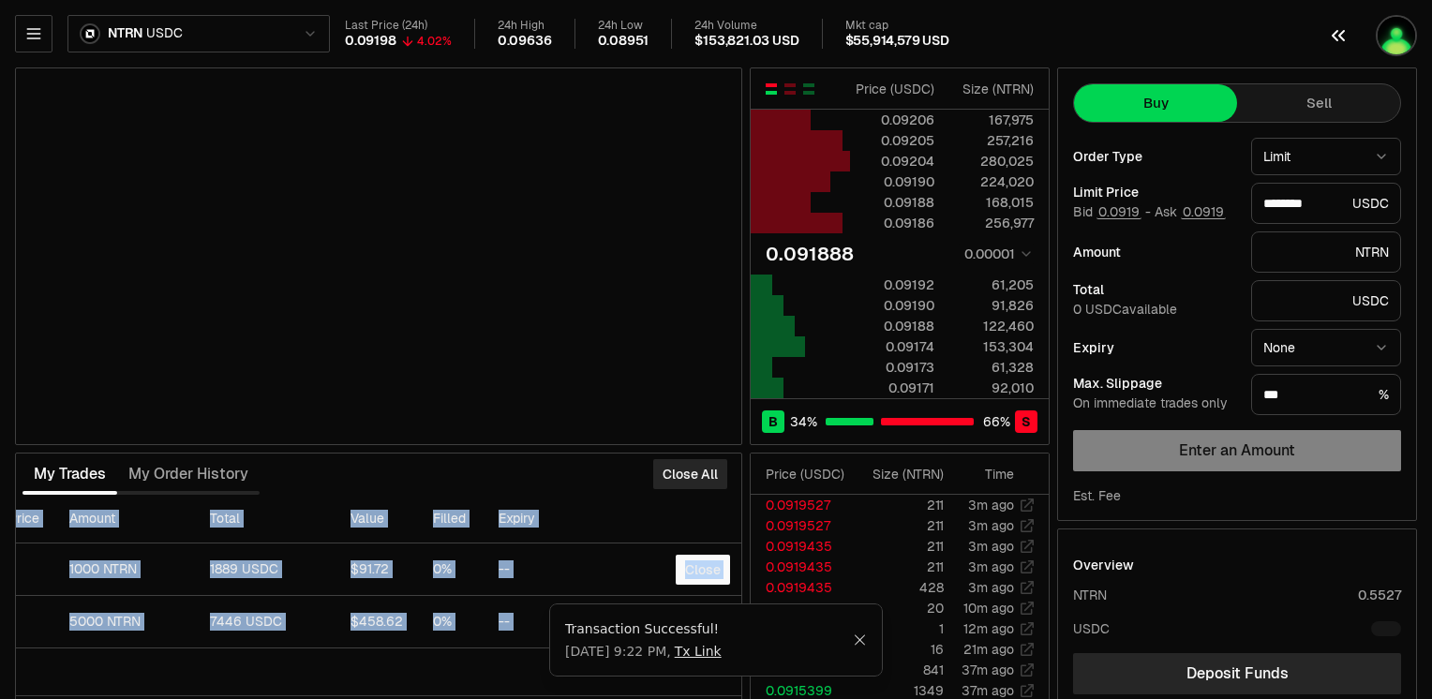
click at [1335, 34] on icon "button" at bounding box center [1338, 35] width 13 height 11
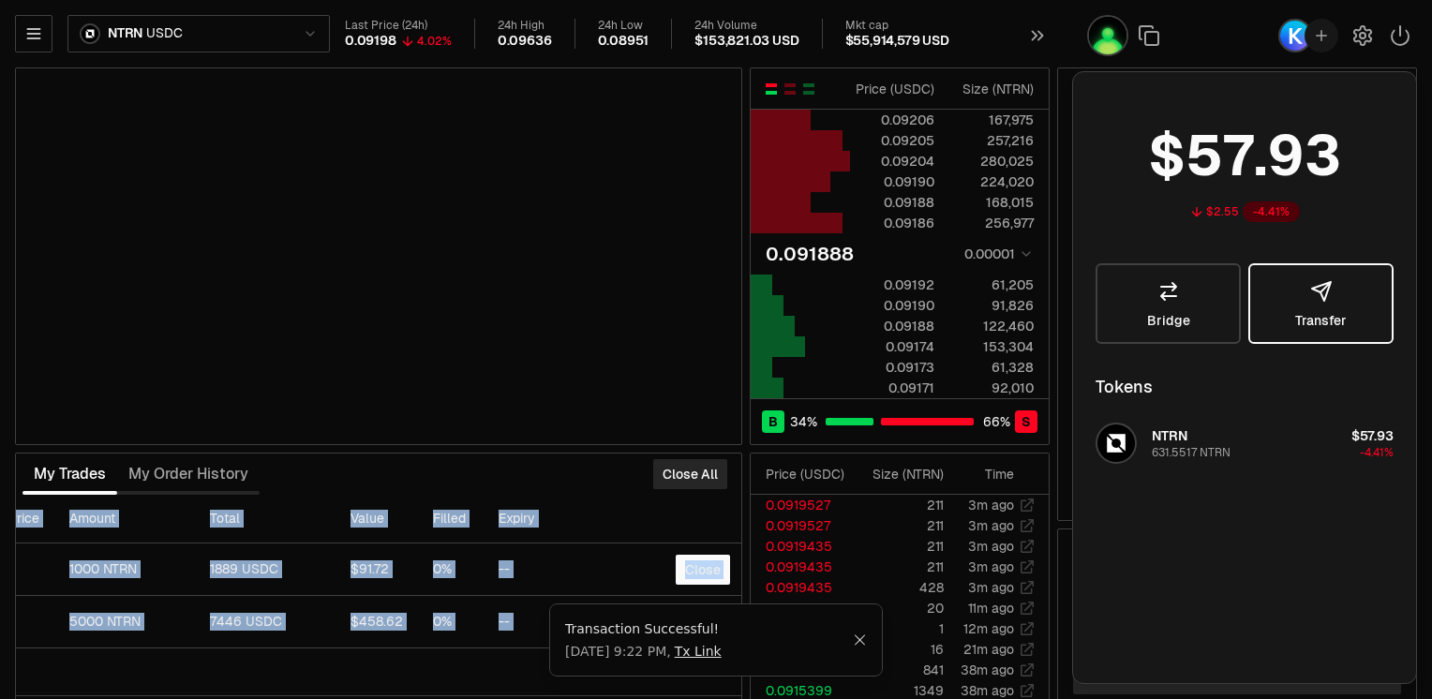
click at [1333, 319] on span "Transfer" at bounding box center [1322, 320] width 52 height 13
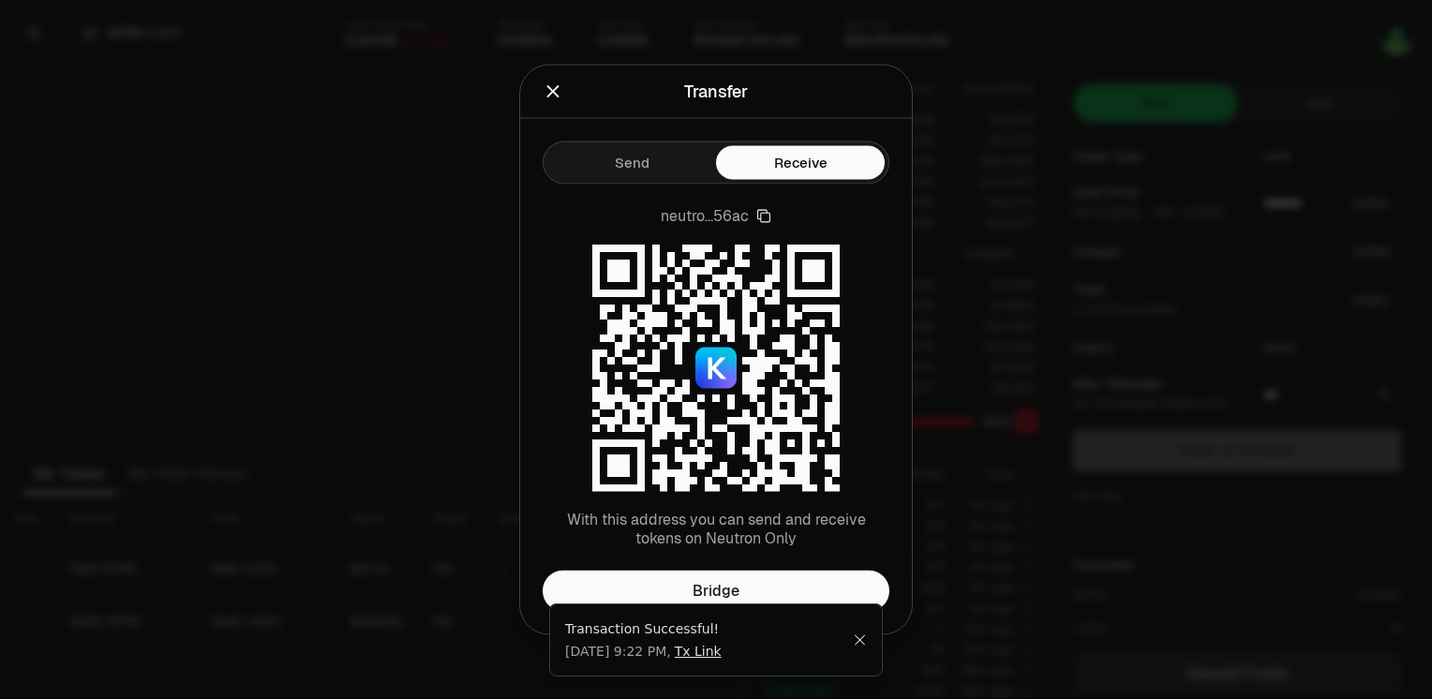
click at [869, 644] on div at bounding box center [716, 349] width 1432 height 699
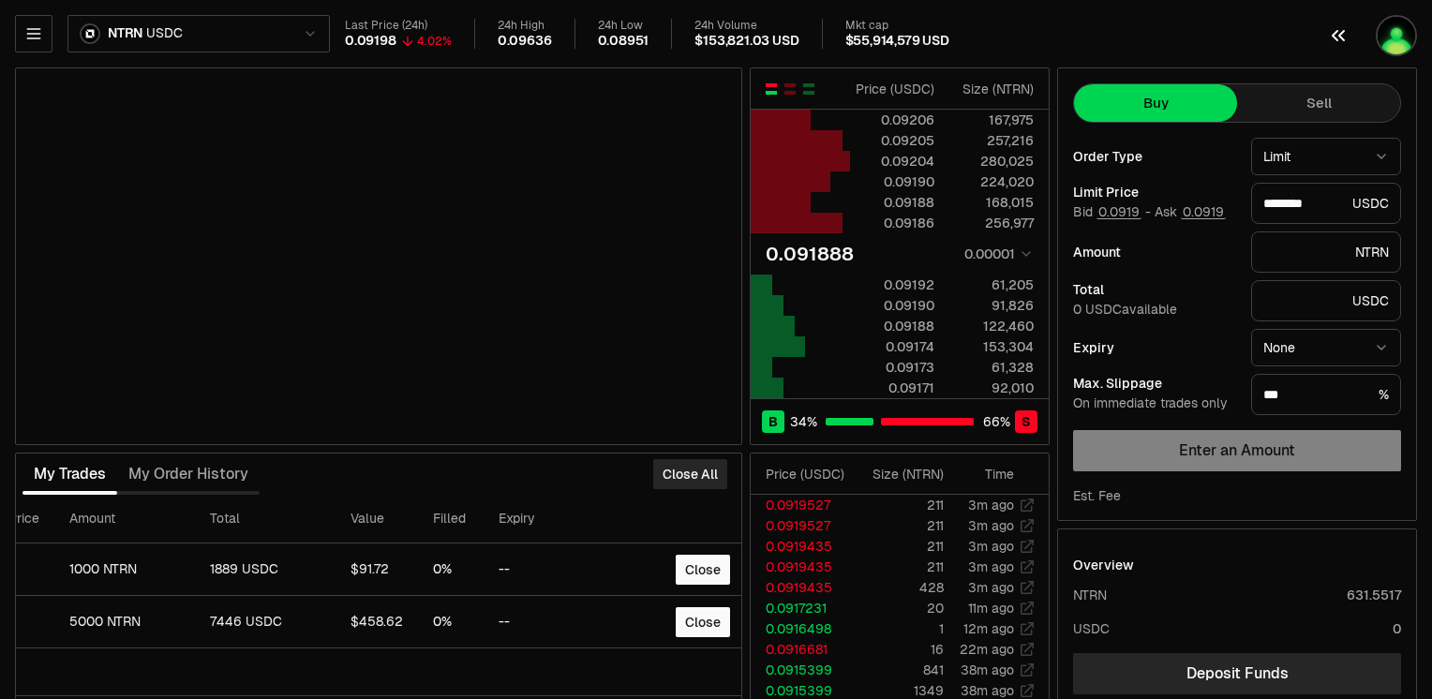
click at [1391, 35] on img "button" at bounding box center [1396, 35] width 41 height 41
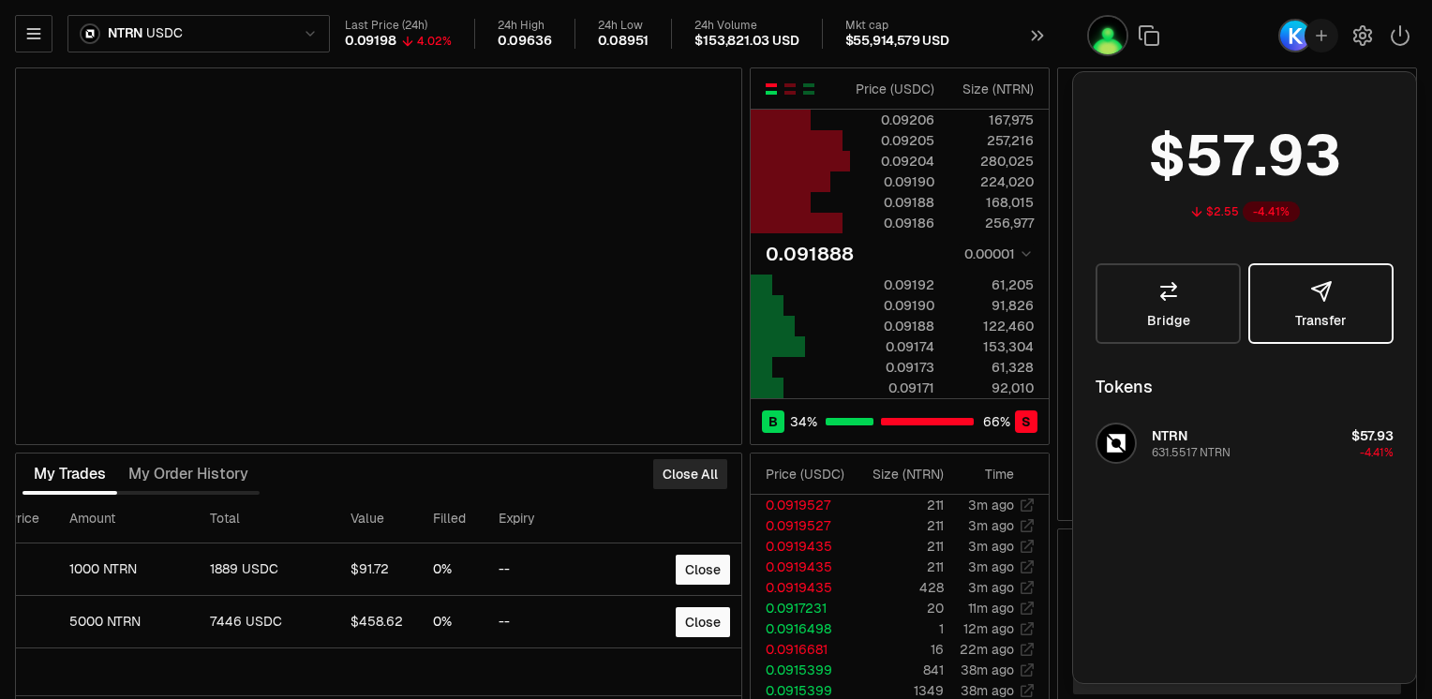
click at [1320, 307] on button "Transfer" at bounding box center [1321, 303] width 145 height 81
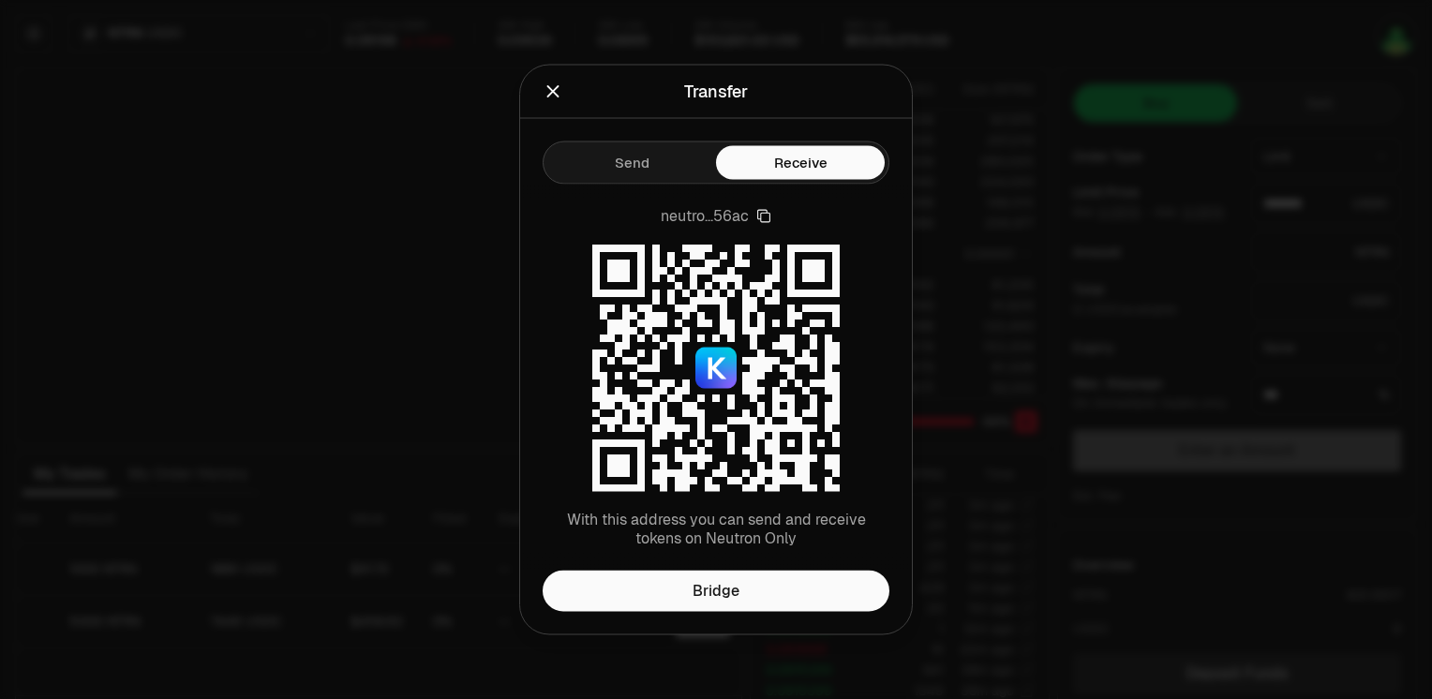
click at [633, 165] on button "Send" at bounding box center [631, 163] width 169 height 34
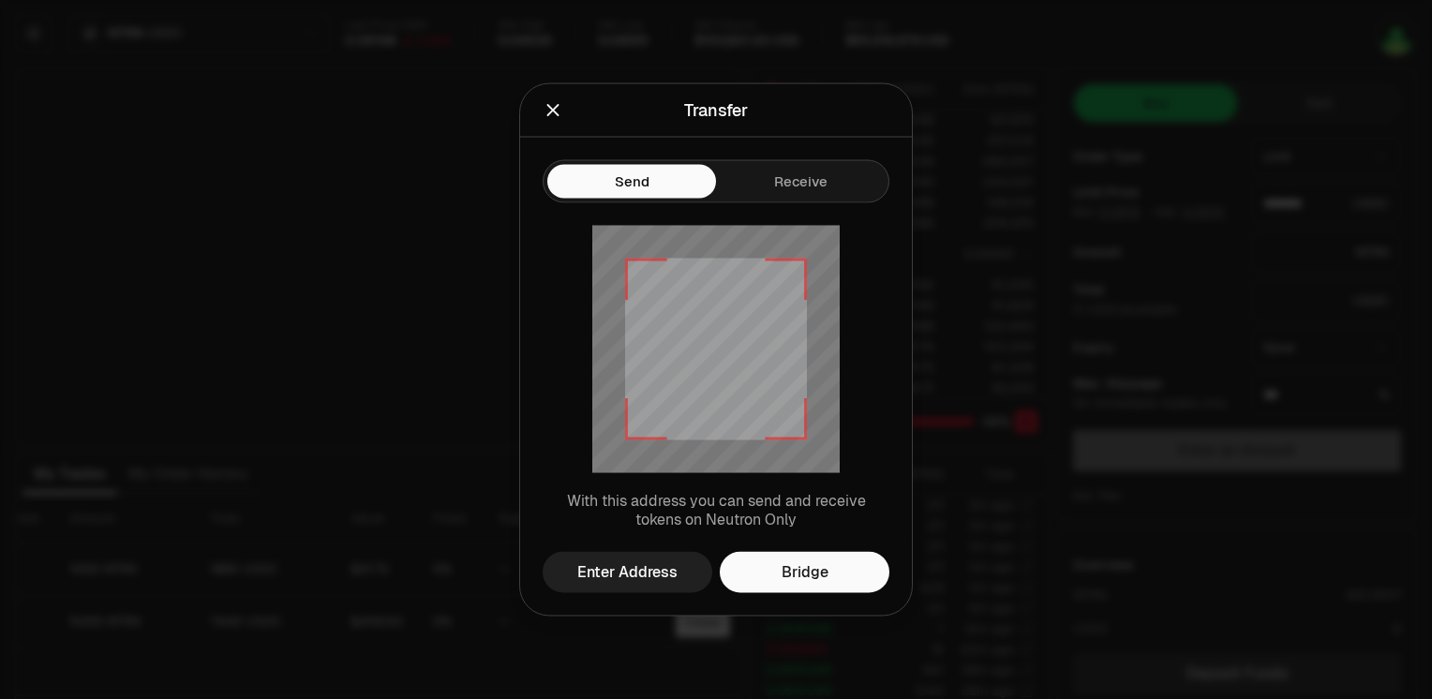
click at [648, 557] on button "Enter Address" at bounding box center [628, 572] width 170 height 41
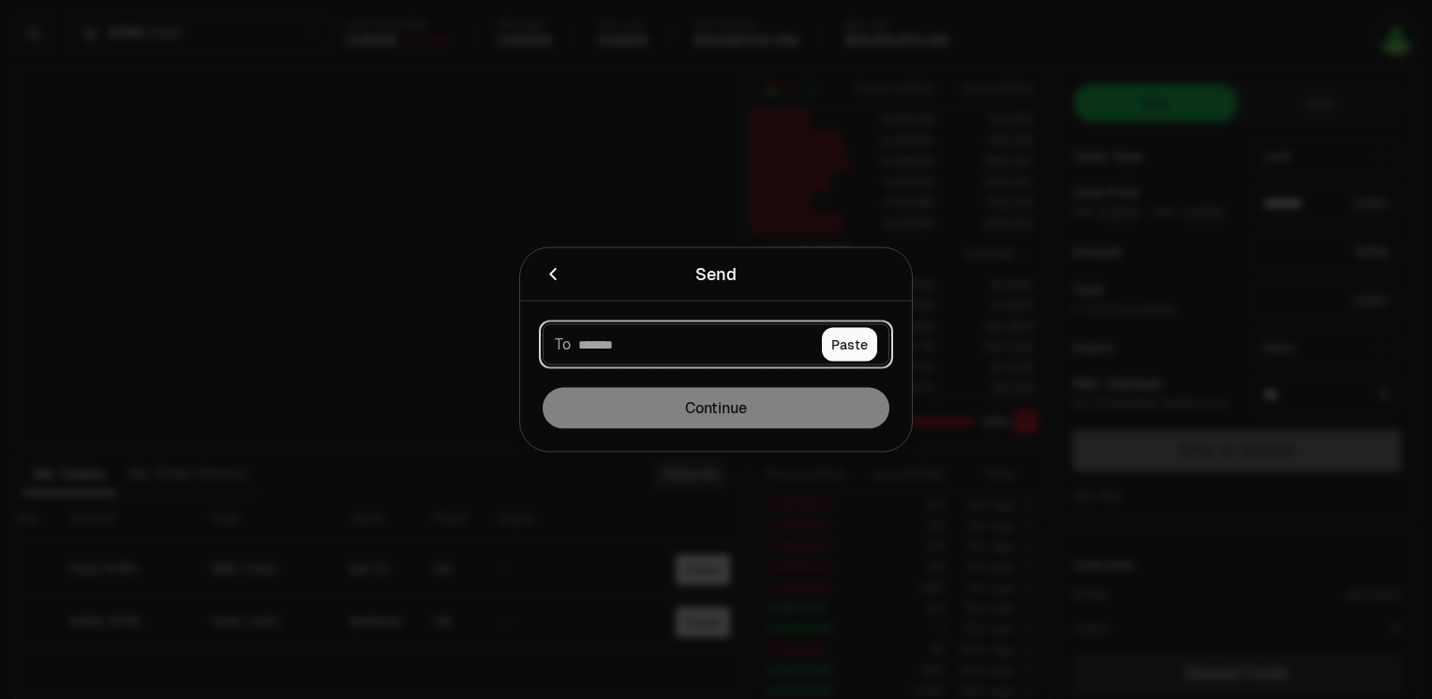
click at [641, 342] on input at bounding box center [696, 345] width 236 height 19
type input "********"
paste input "**********"
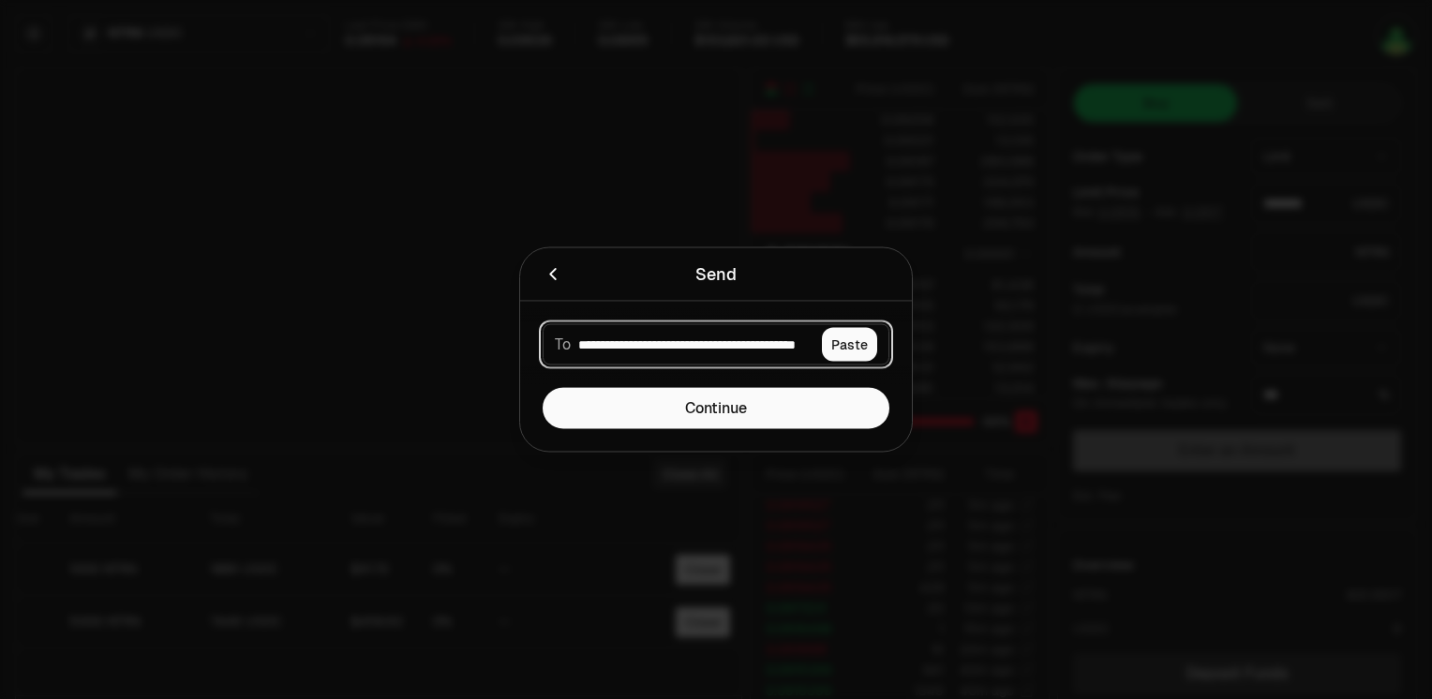
scroll to position [0, 89]
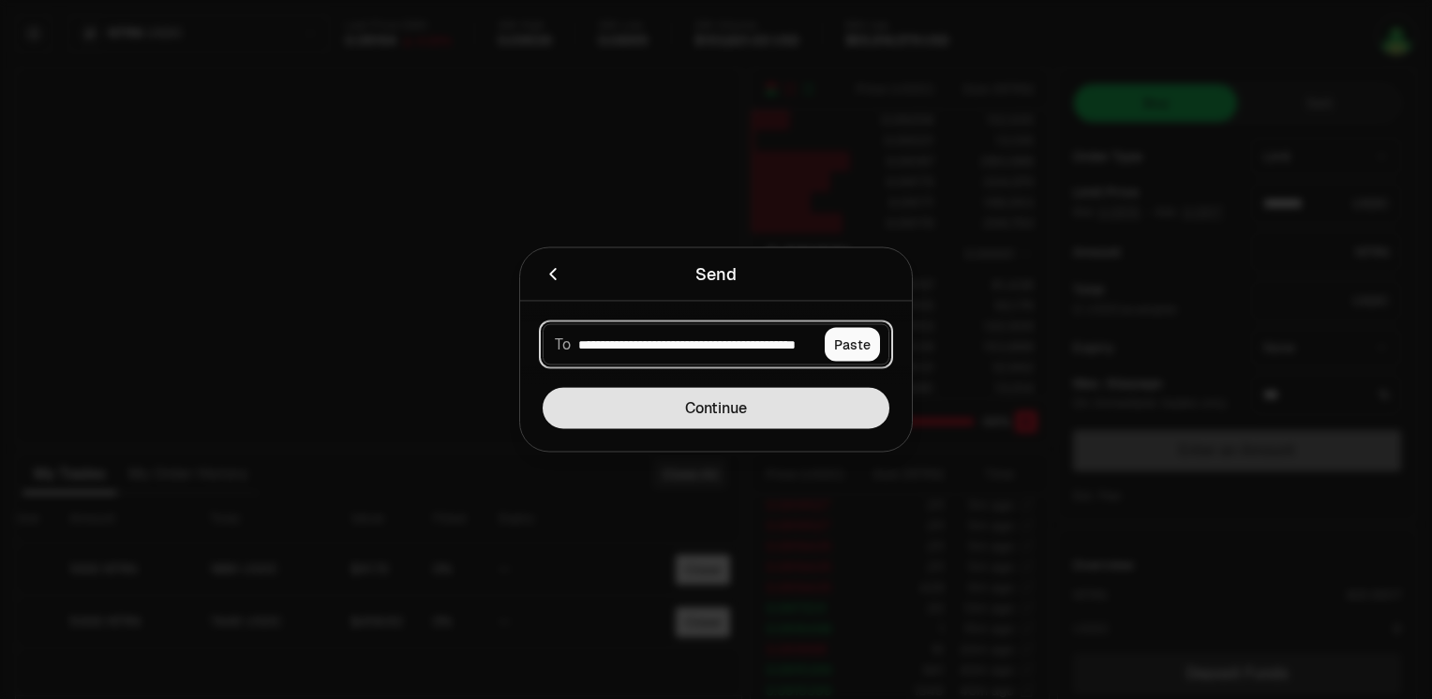
type input "**********"
click at [750, 410] on button "Continue" at bounding box center [716, 408] width 347 height 41
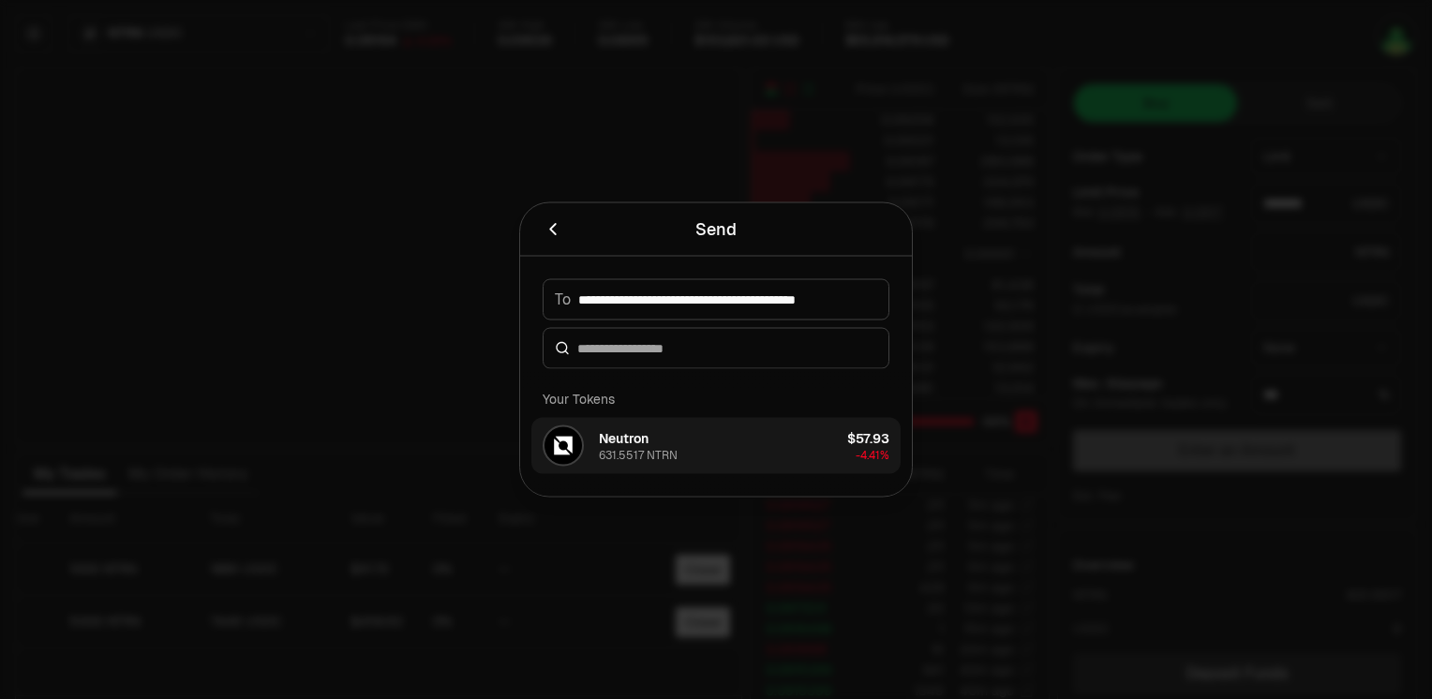
click at [671, 448] on div "631.5517 NTRN" at bounding box center [638, 455] width 79 height 15
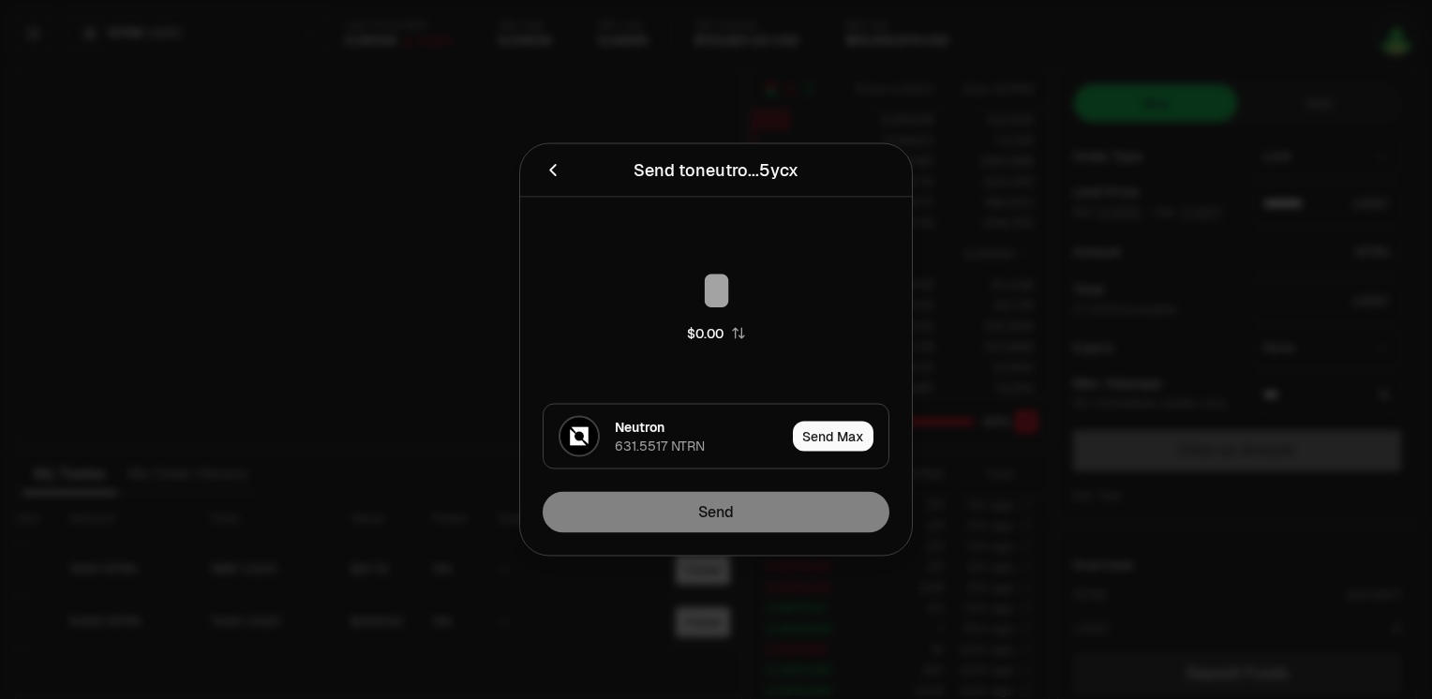
type input "********"
click at [723, 293] on input at bounding box center [716, 290] width 347 height 56
type input "*"
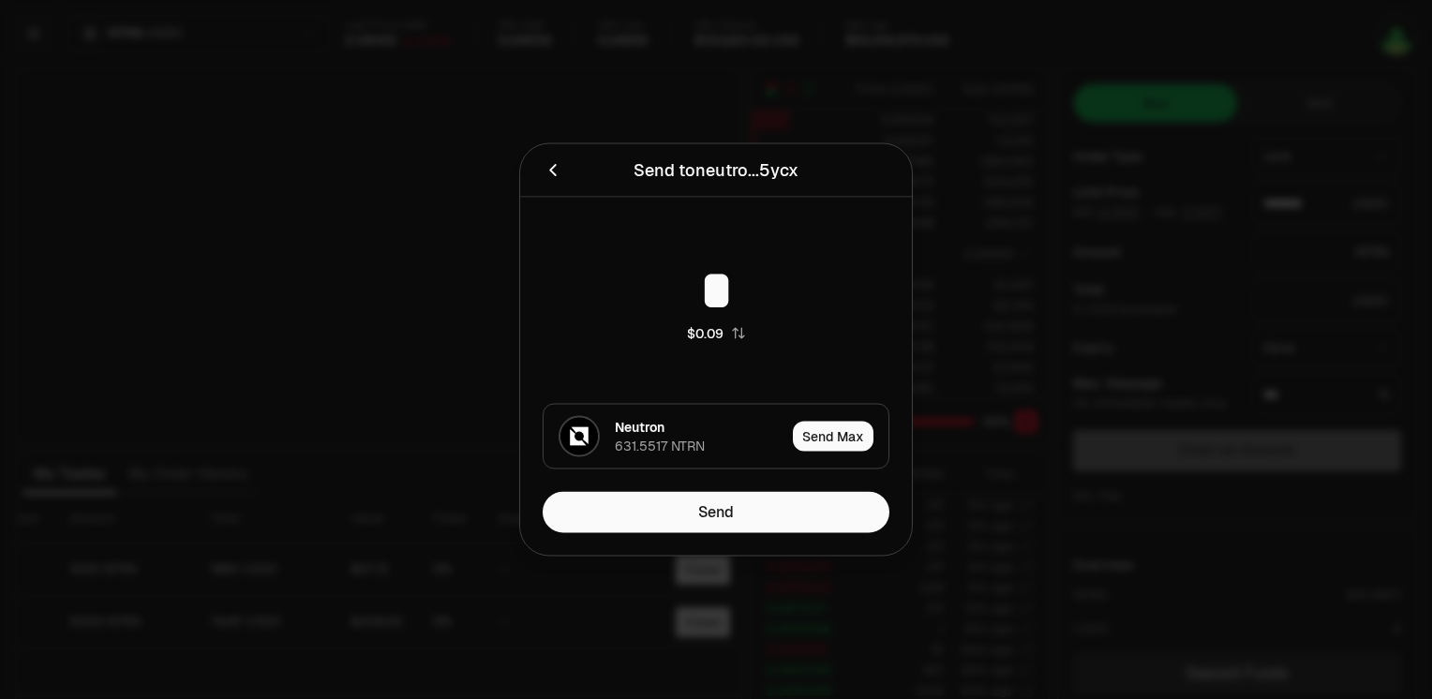
type input "********"
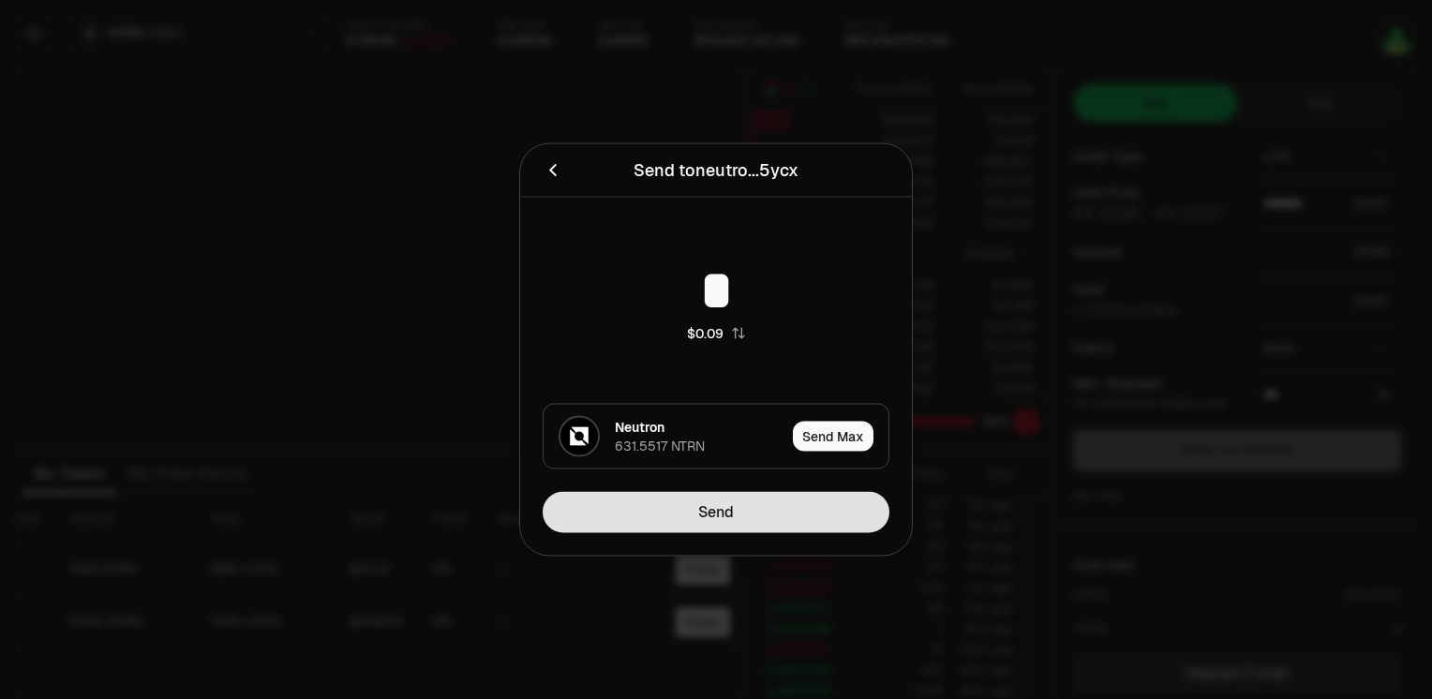
type input "*"
click at [750, 512] on button "Send" at bounding box center [716, 512] width 347 height 41
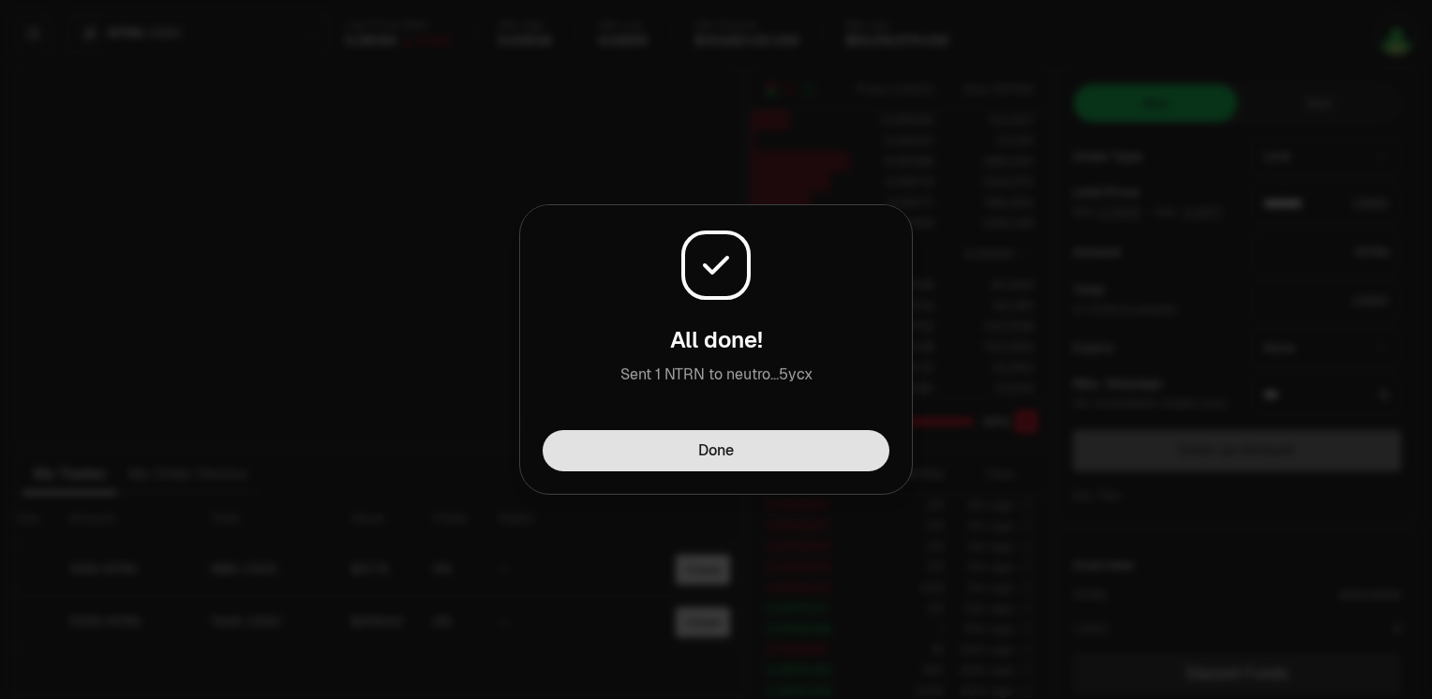
click at [814, 449] on button "Done" at bounding box center [716, 450] width 347 height 41
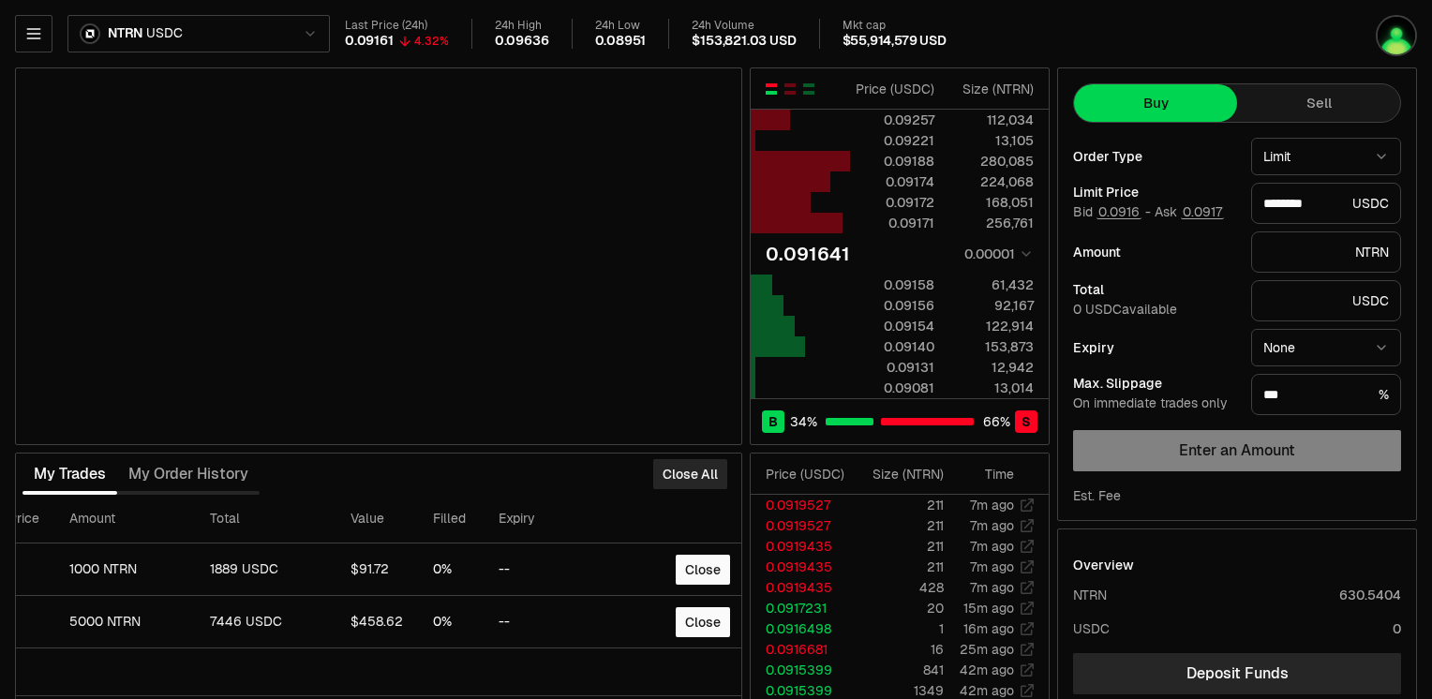
type input "********"
click at [1395, 41] on img "button" at bounding box center [1396, 35] width 41 height 41
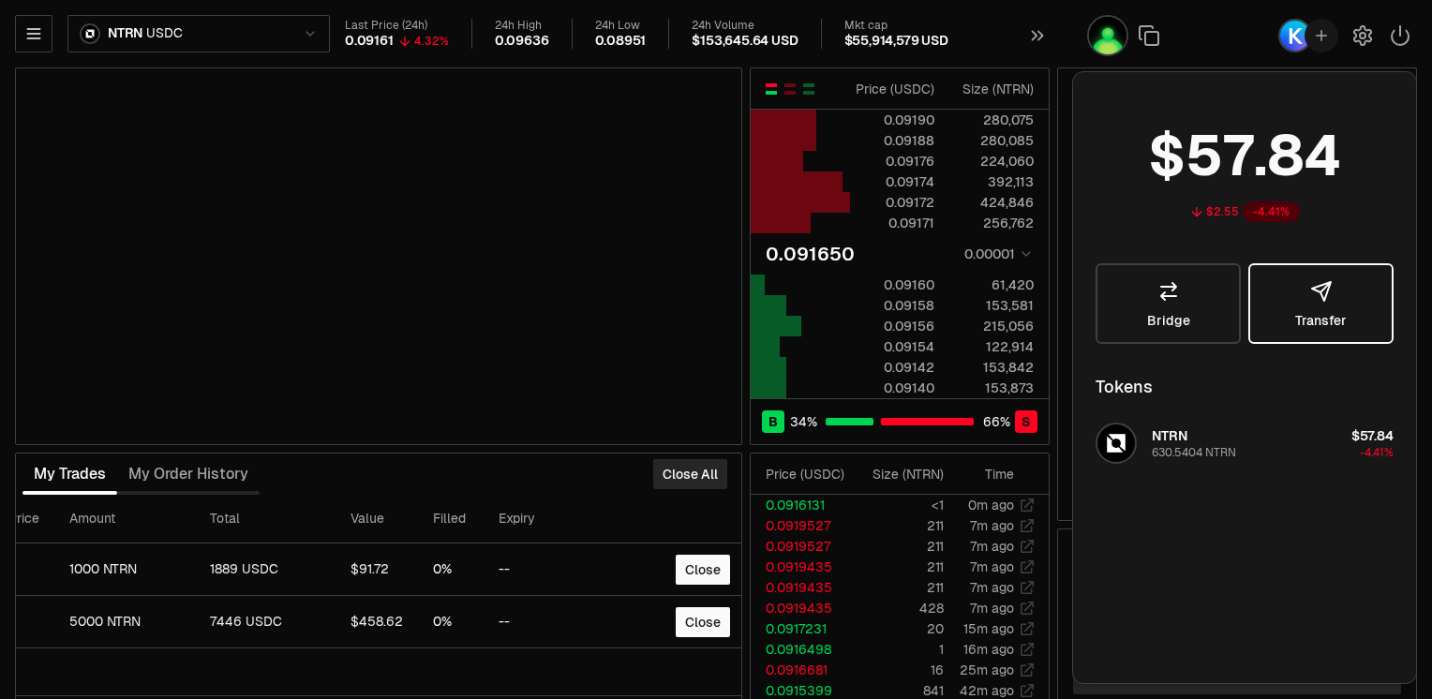
click at [1320, 314] on span "Transfer" at bounding box center [1322, 320] width 52 height 13
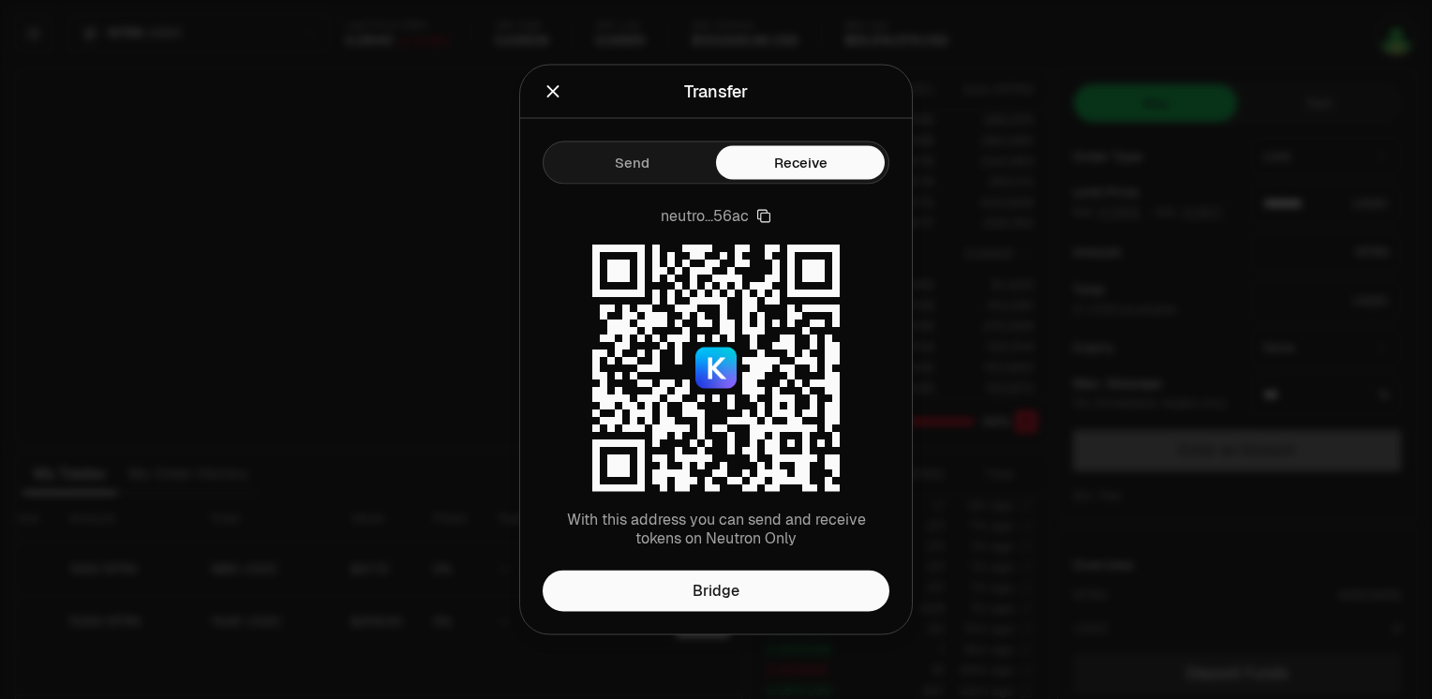
click at [652, 169] on button "Send" at bounding box center [631, 163] width 169 height 34
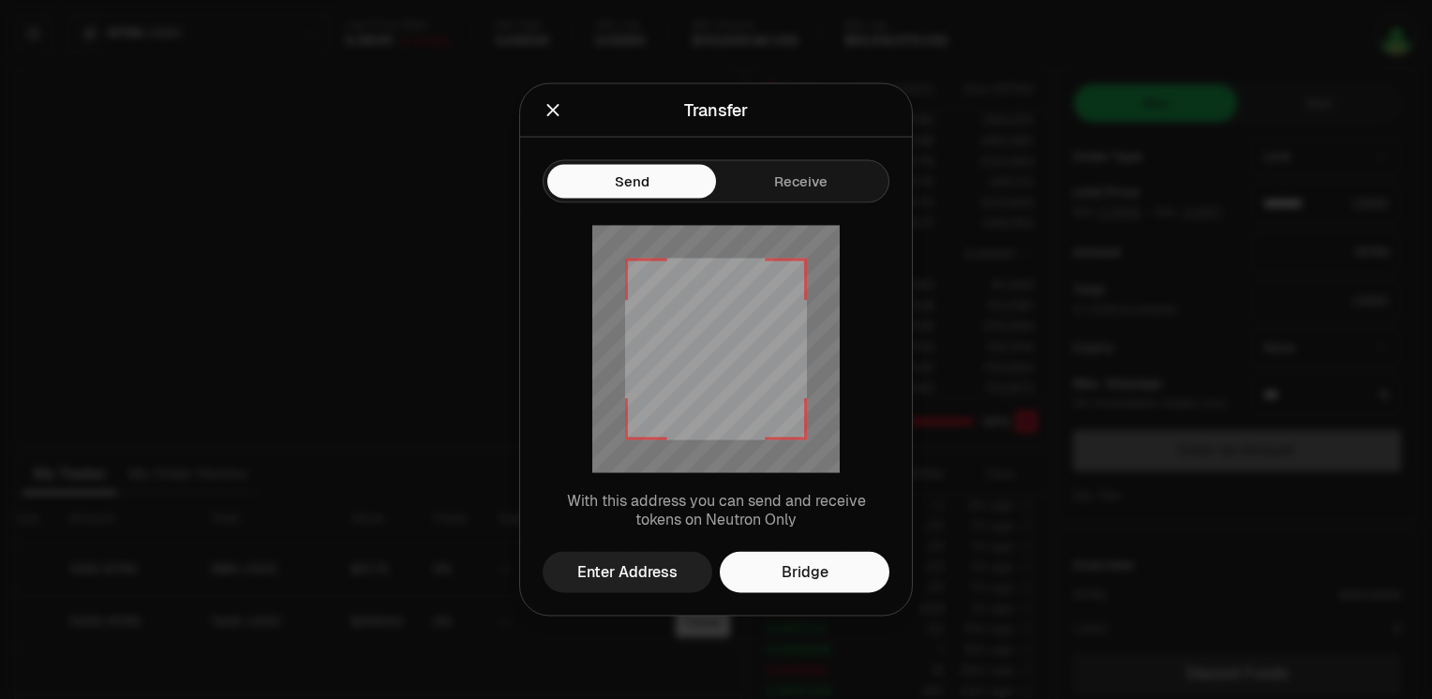
click at [634, 576] on div "Enter Address" at bounding box center [627, 573] width 100 height 22
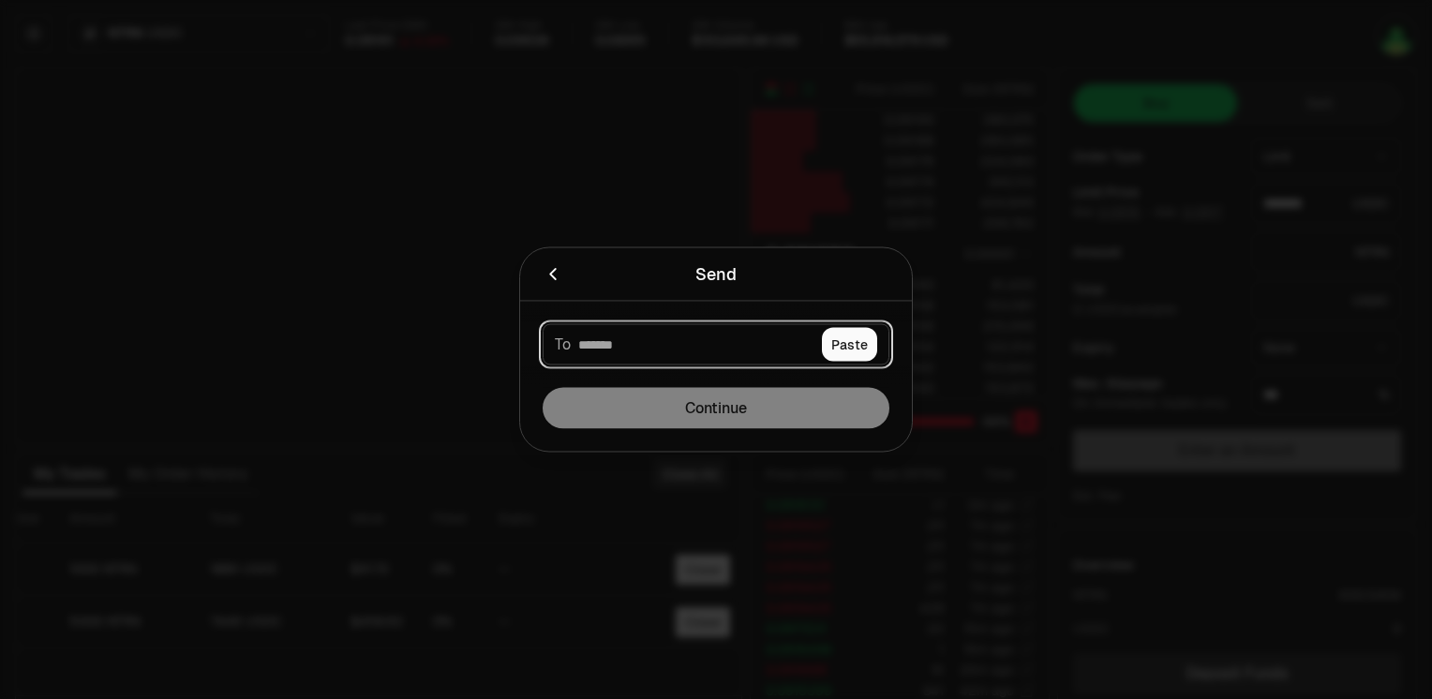
click at [665, 342] on input at bounding box center [696, 345] width 236 height 19
paste input "**********"
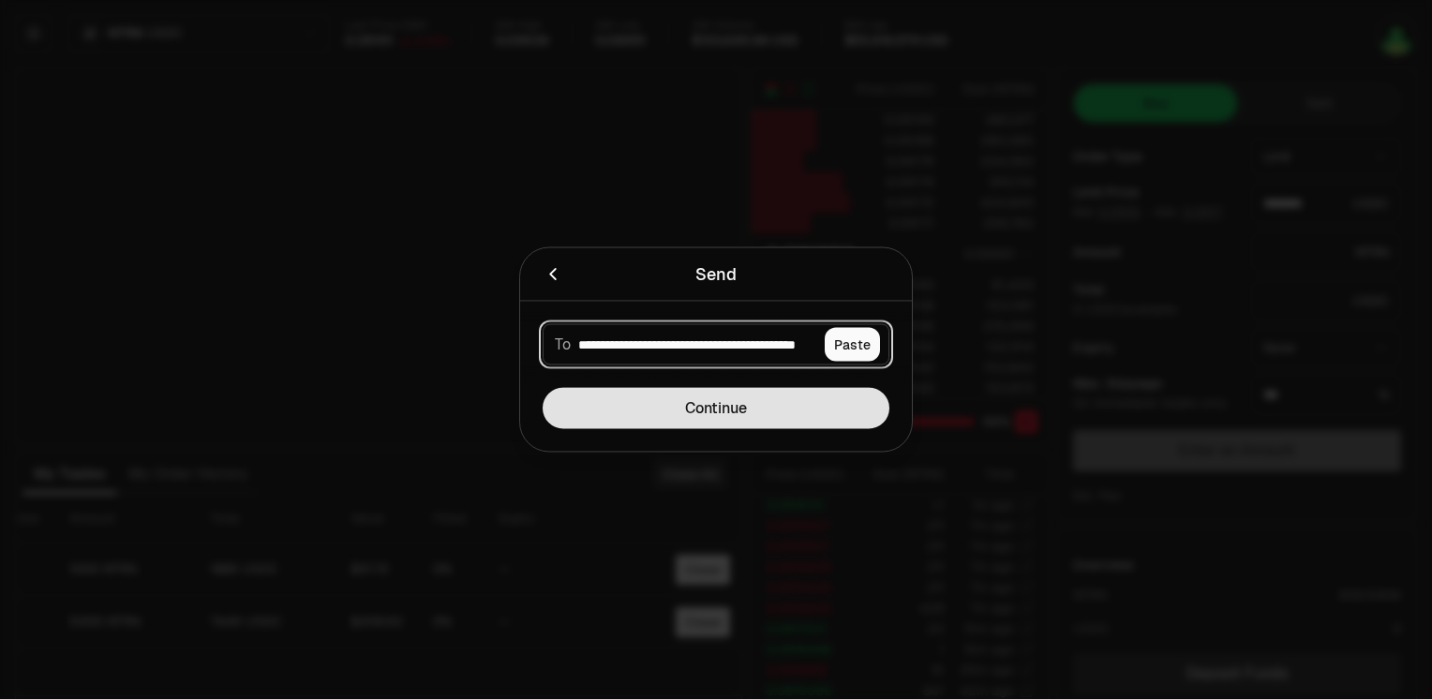
type input "**********"
click at [729, 412] on button "Continue" at bounding box center [716, 408] width 347 height 41
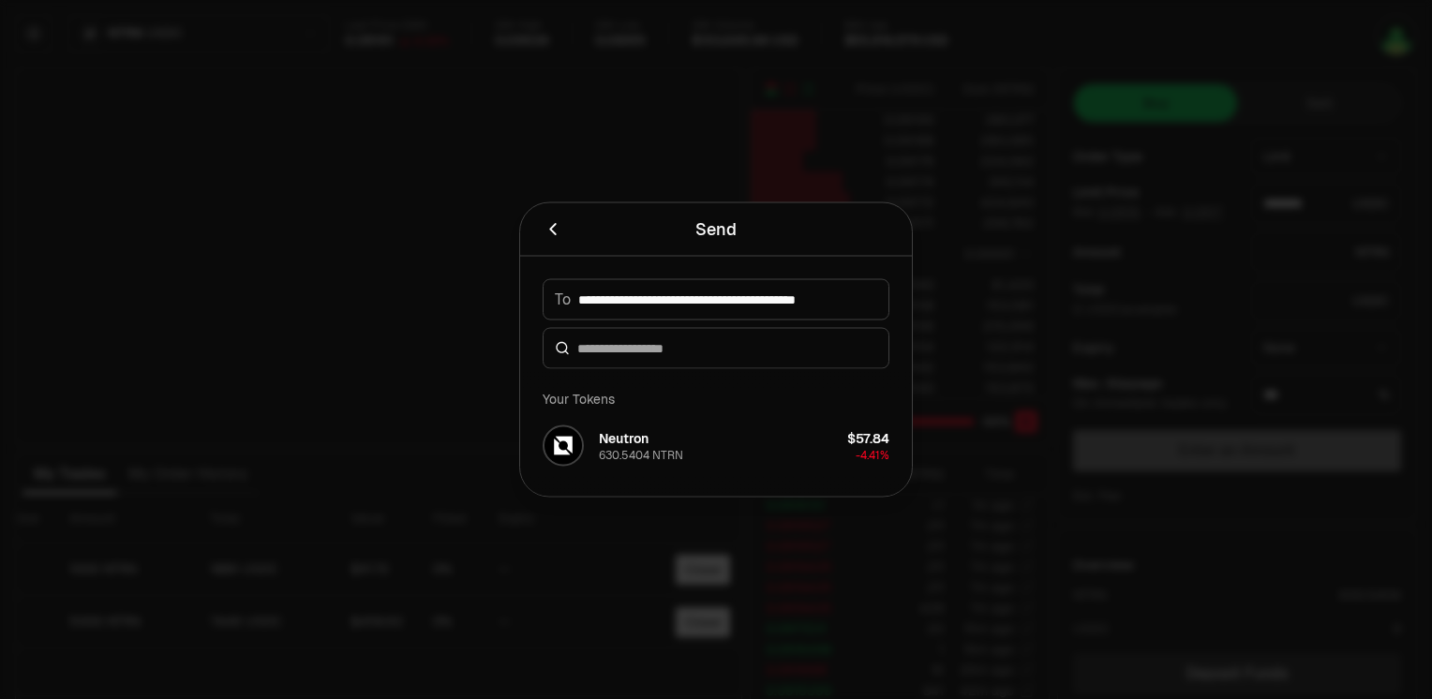
type input "********"
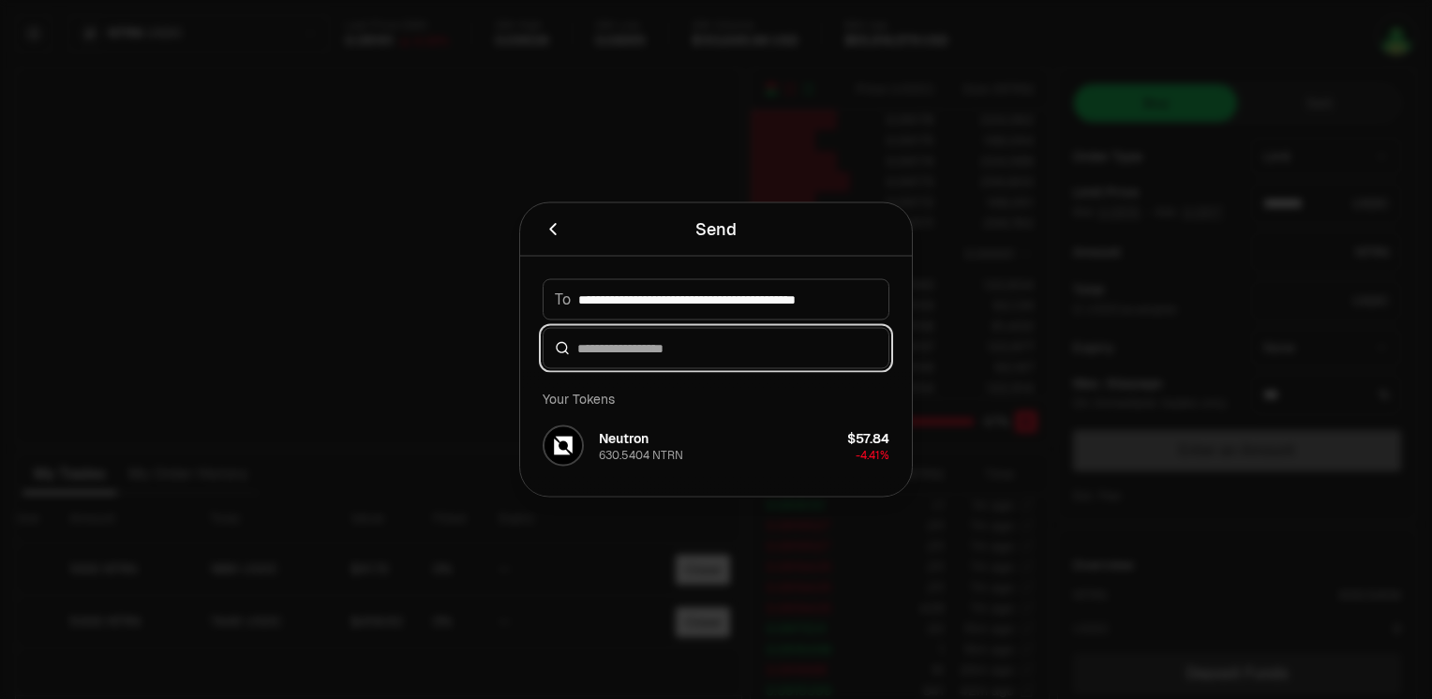
click at [668, 348] on input at bounding box center [727, 348] width 300 height 19
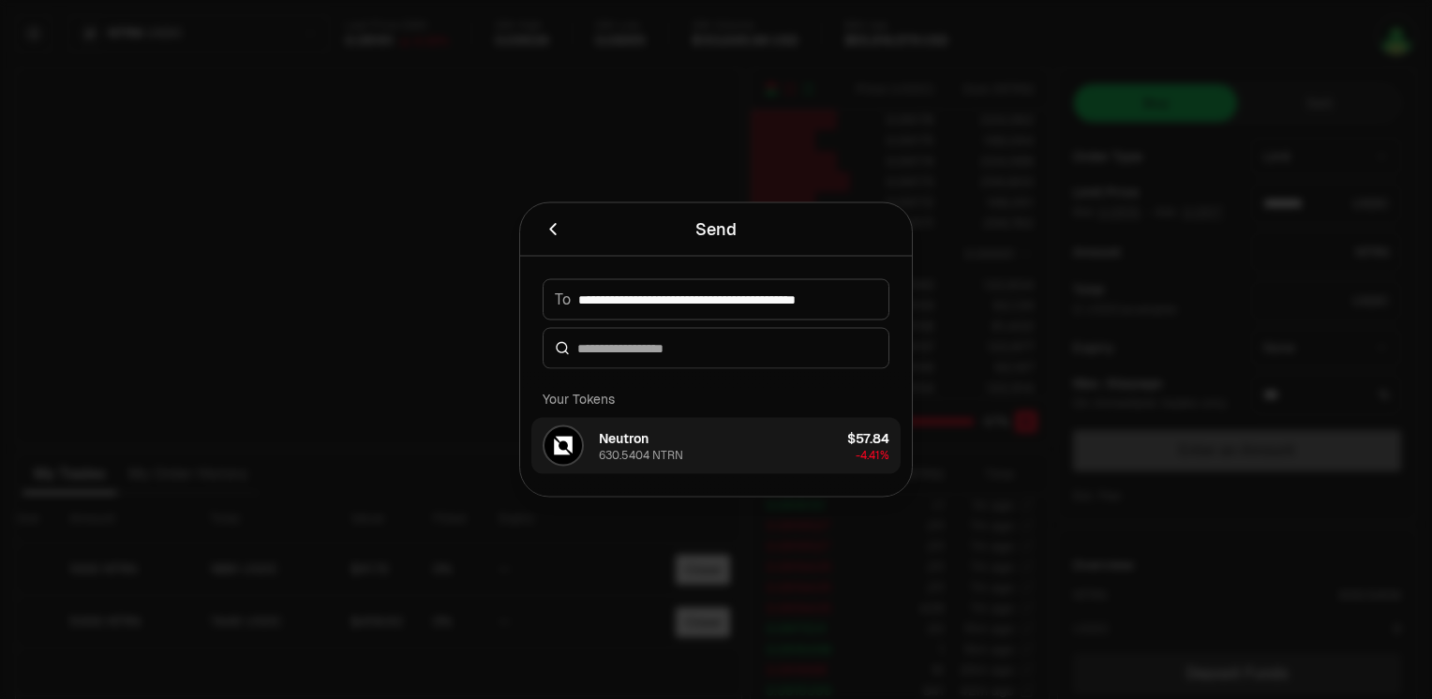
click at [645, 443] on div "Neutron" at bounding box center [624, 438] width 50 height 19
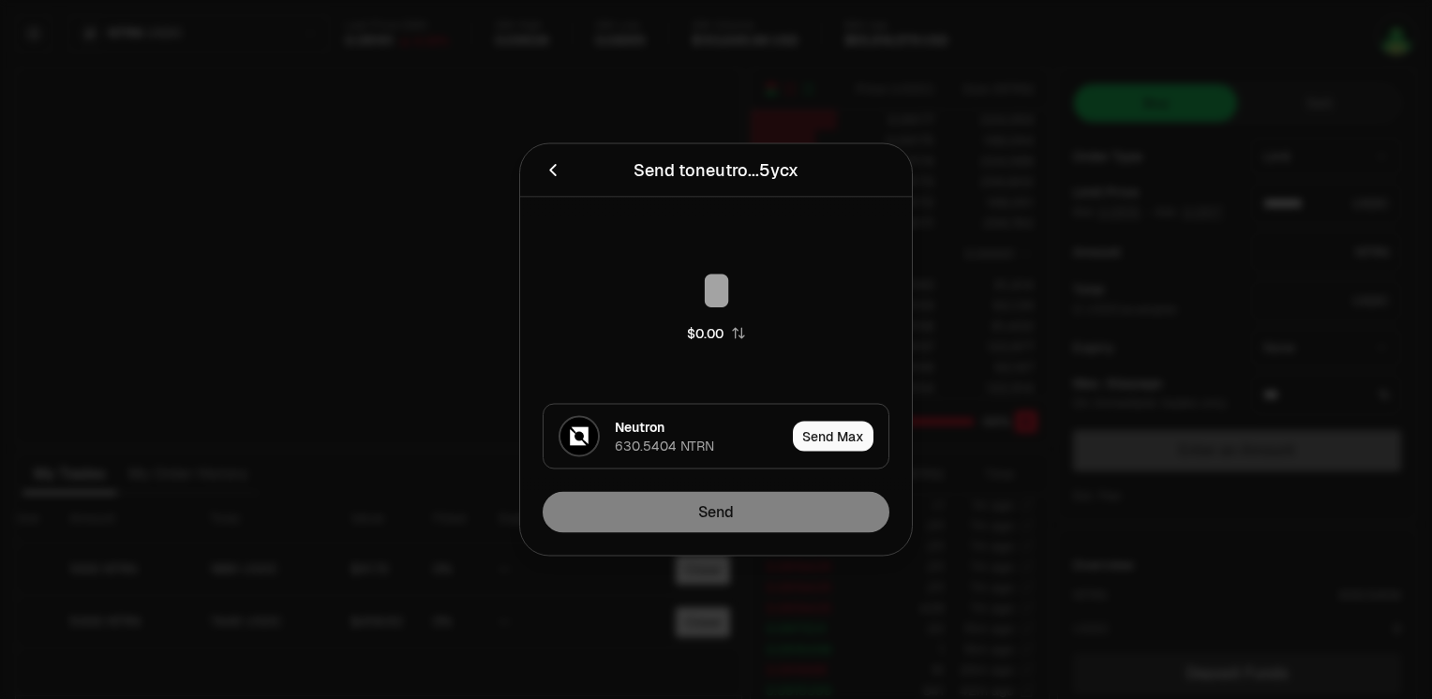
click at [718, 287] on input at bounding box center [716, 290] width 347 height 56
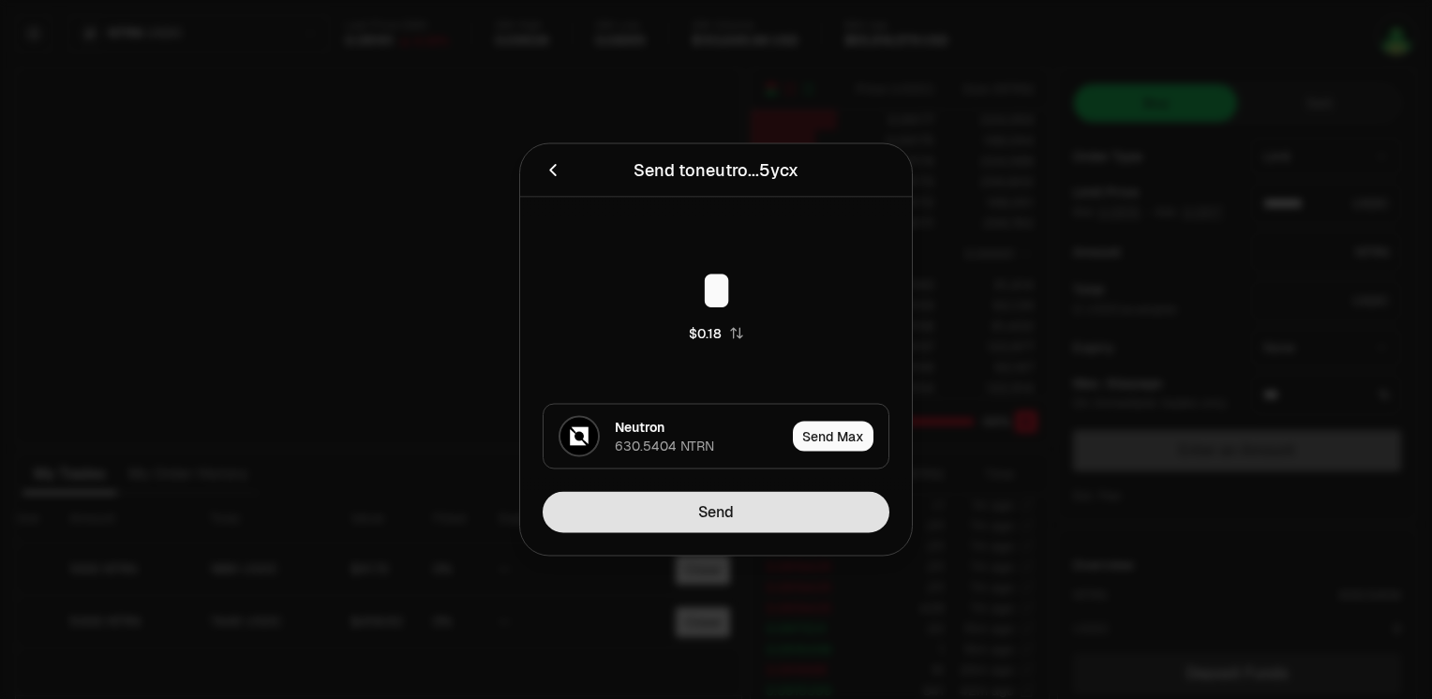
type input "*"
click at [742, 516] on button "Send" at bounding box center [716, 512] width 347 height 41
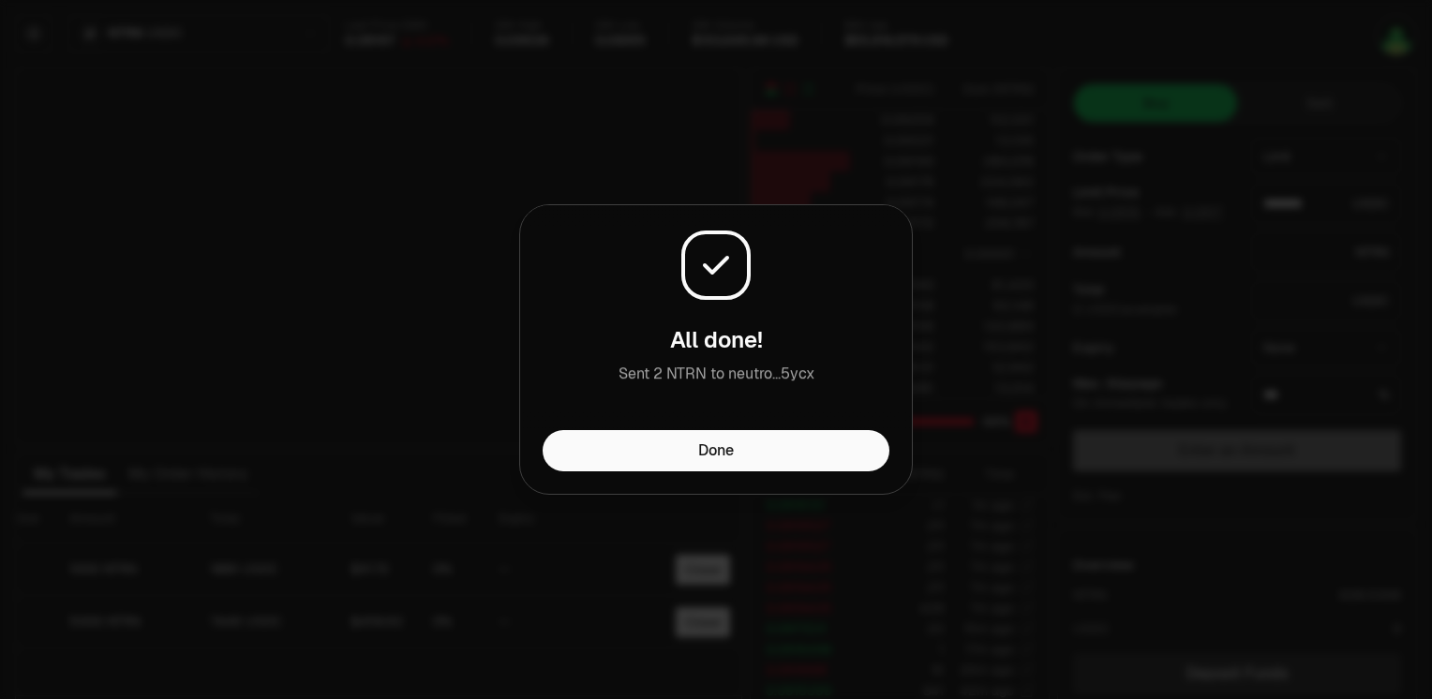
click at [772, 474] on div "Done" at bounding box center [716, 462] width 392 height 64
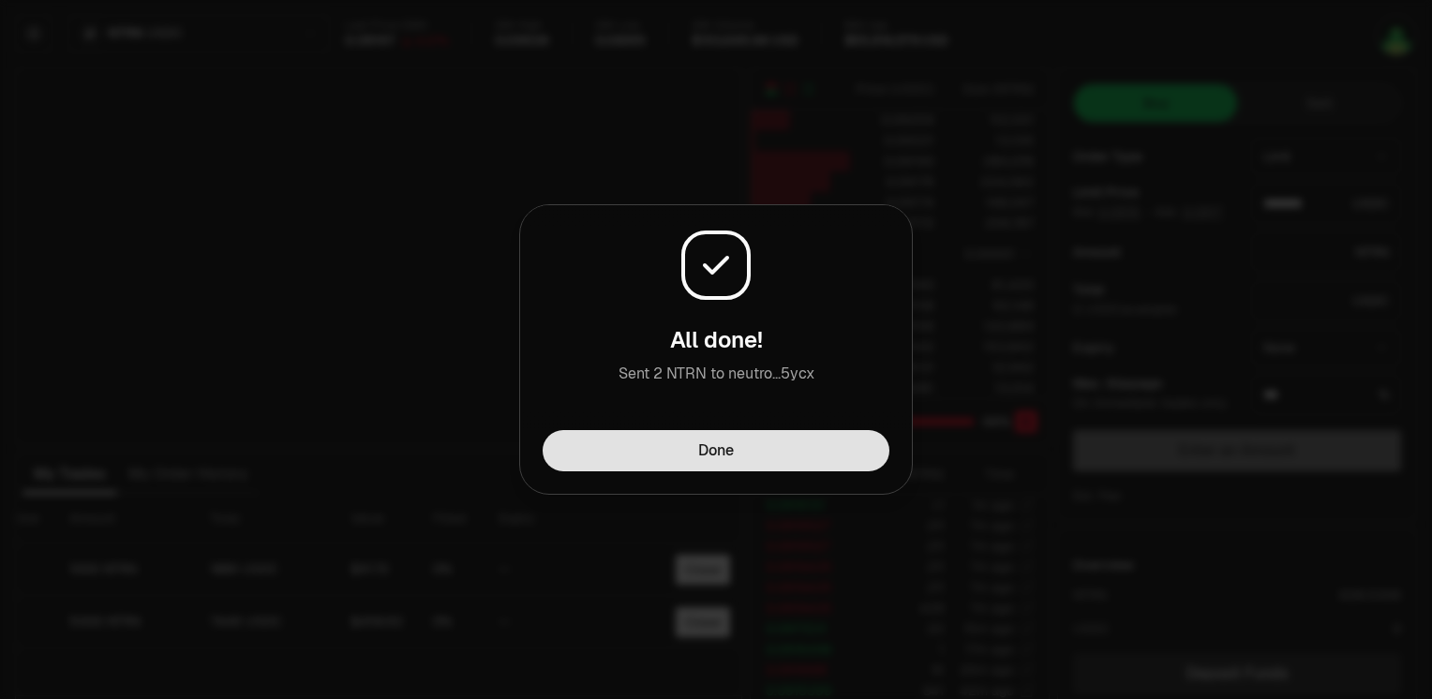
click at [790, 455] on button "Done" at bounding box center [716, 450] width 347 height 41
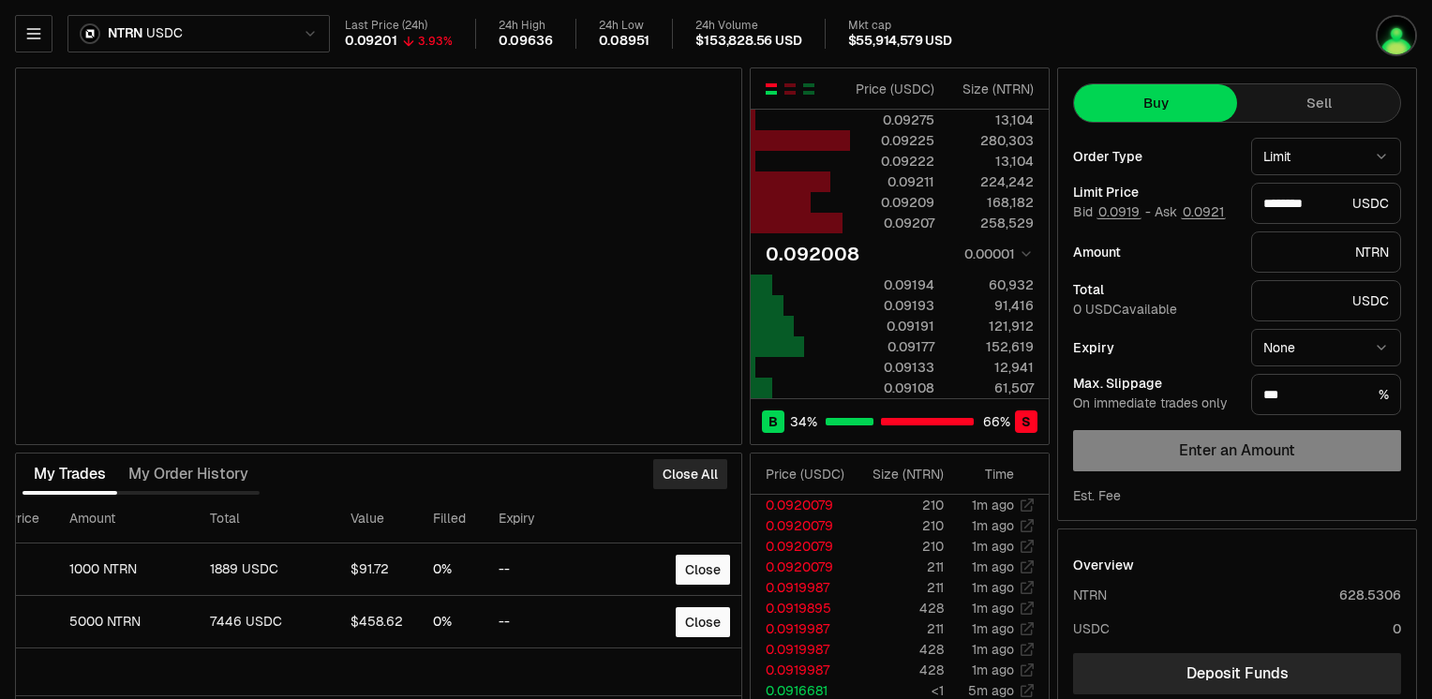
type input "********"
